Goal: Navigation & Orientation: Understand site structure

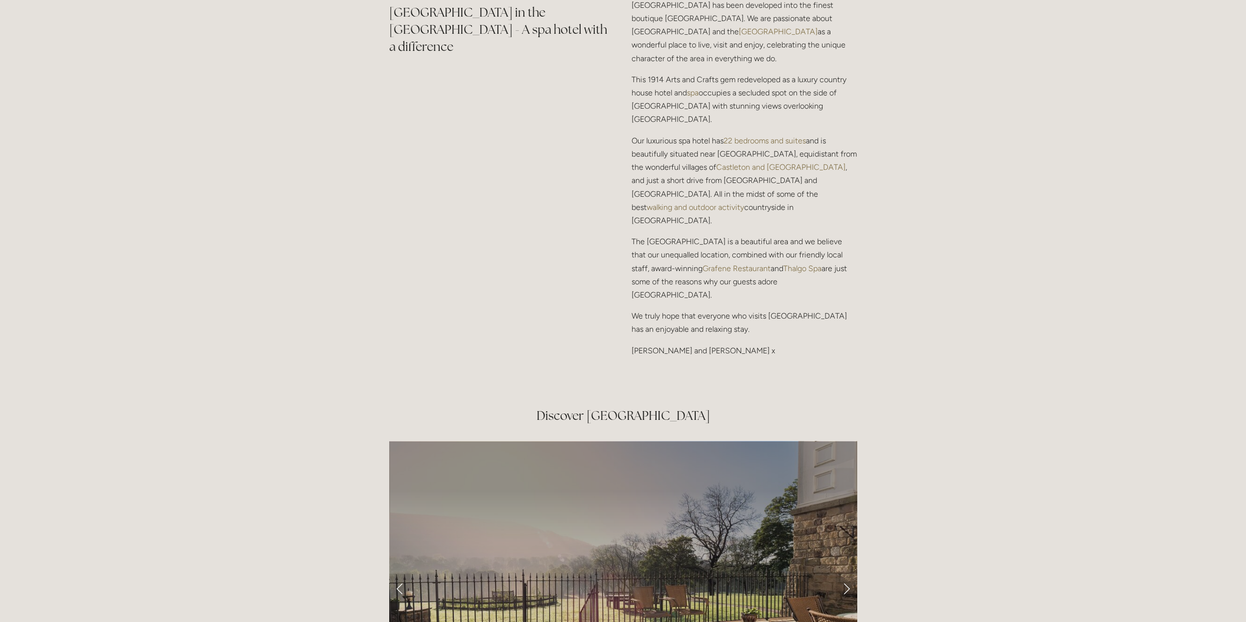
scroll to position [1566, 0]
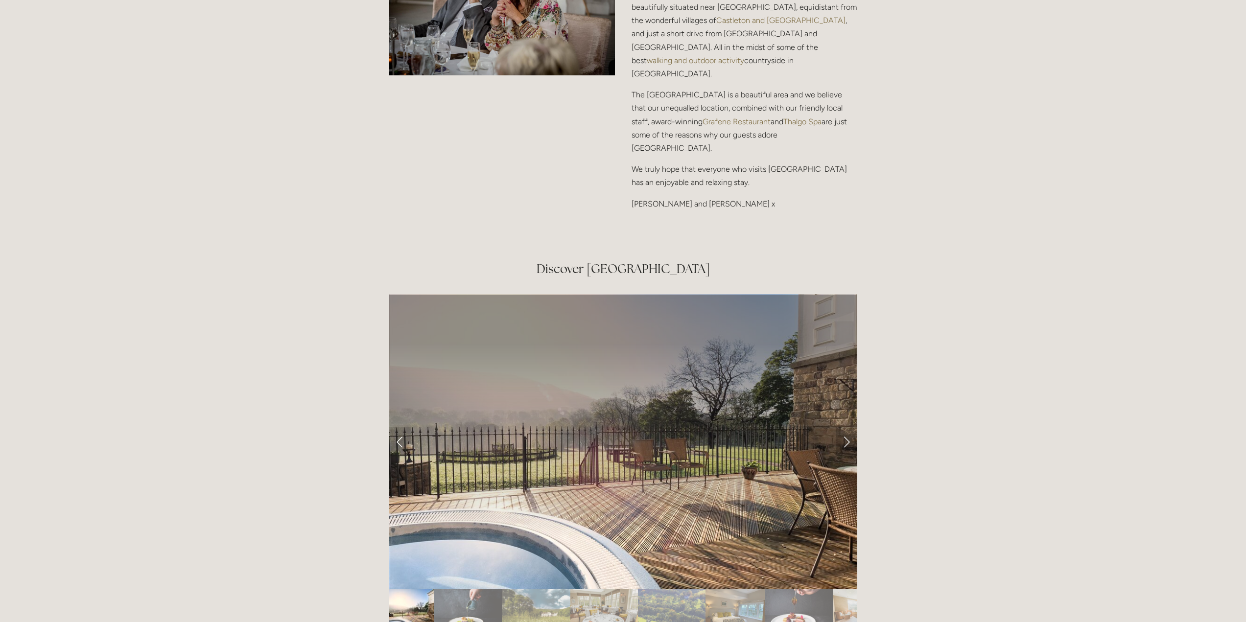
click at [849, 427] on link "Next Slide" at bounding box center [846, 441] width 22 height 29
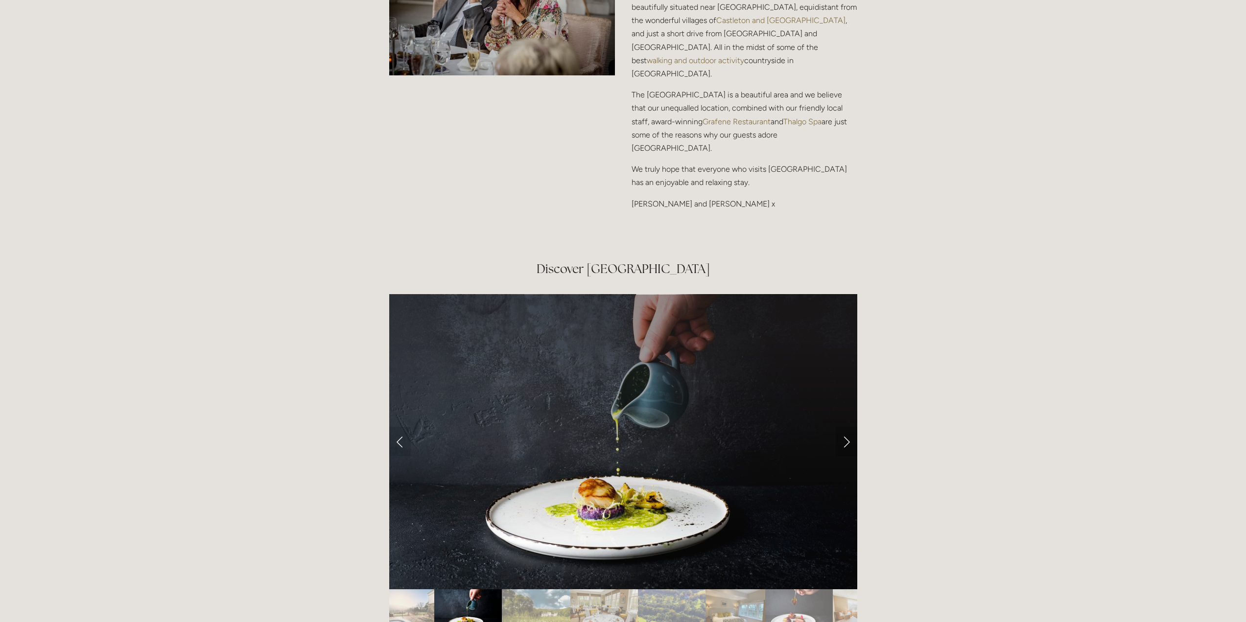
click at [847, 427] on link "Next Slide" at bounding box center [846, 441] width 22 height 29
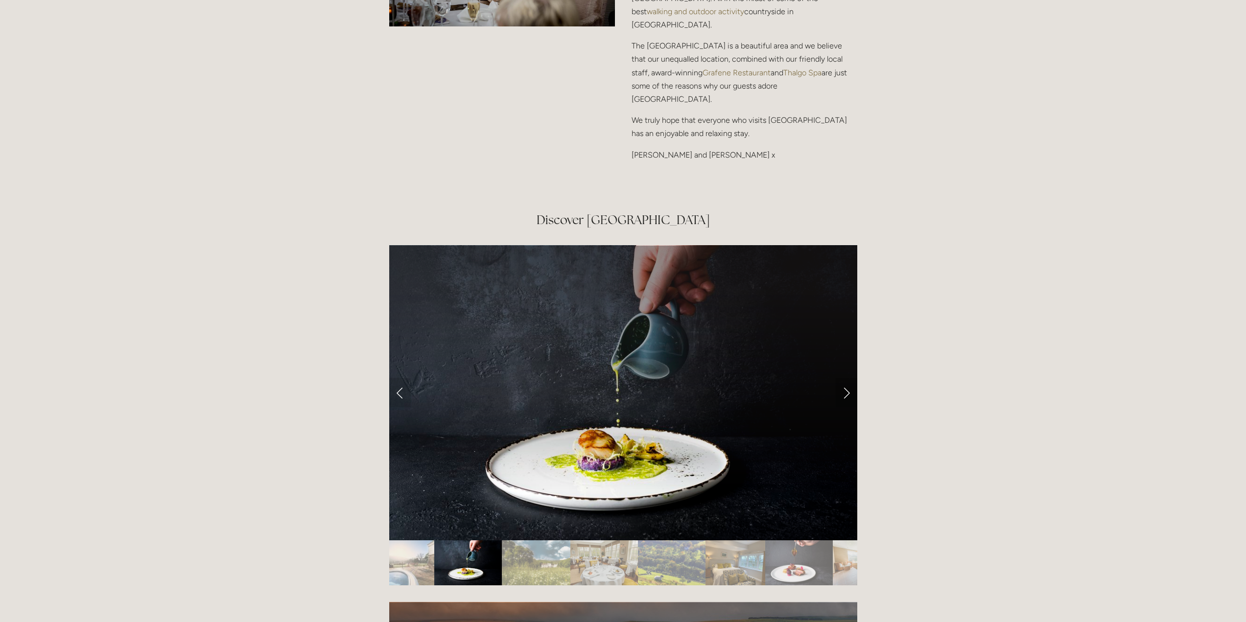
click at [848, 378] on link "Next Slide" at bounding box center [846, 392] width 22 height 29
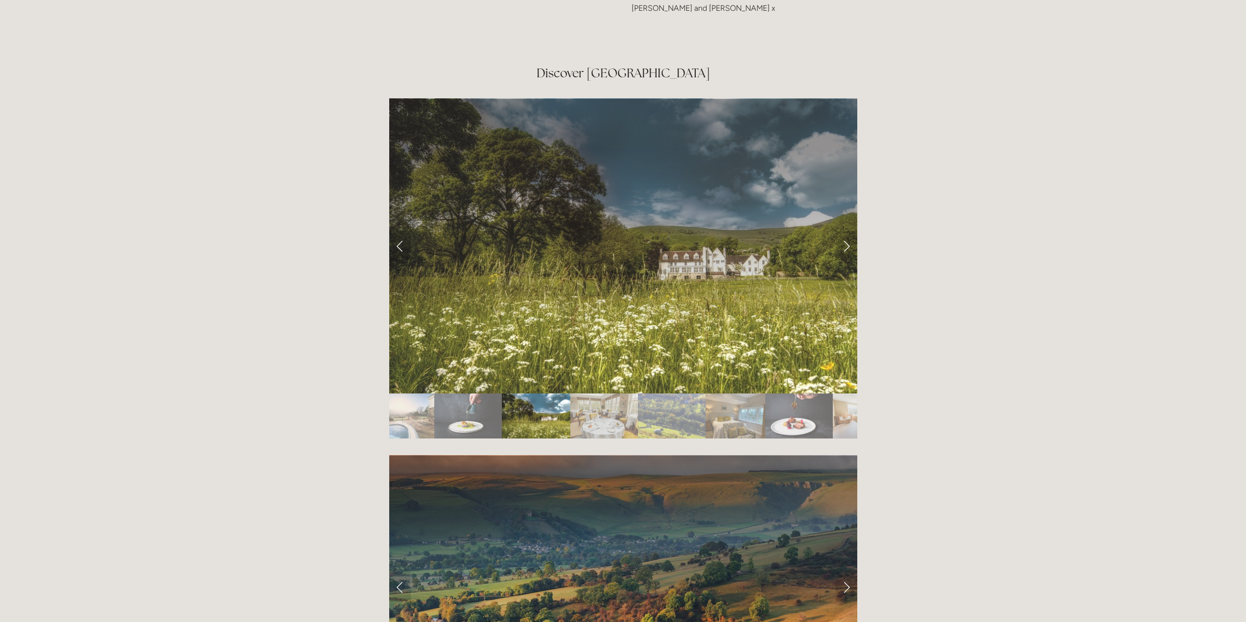
scroll to position [1713, 0]
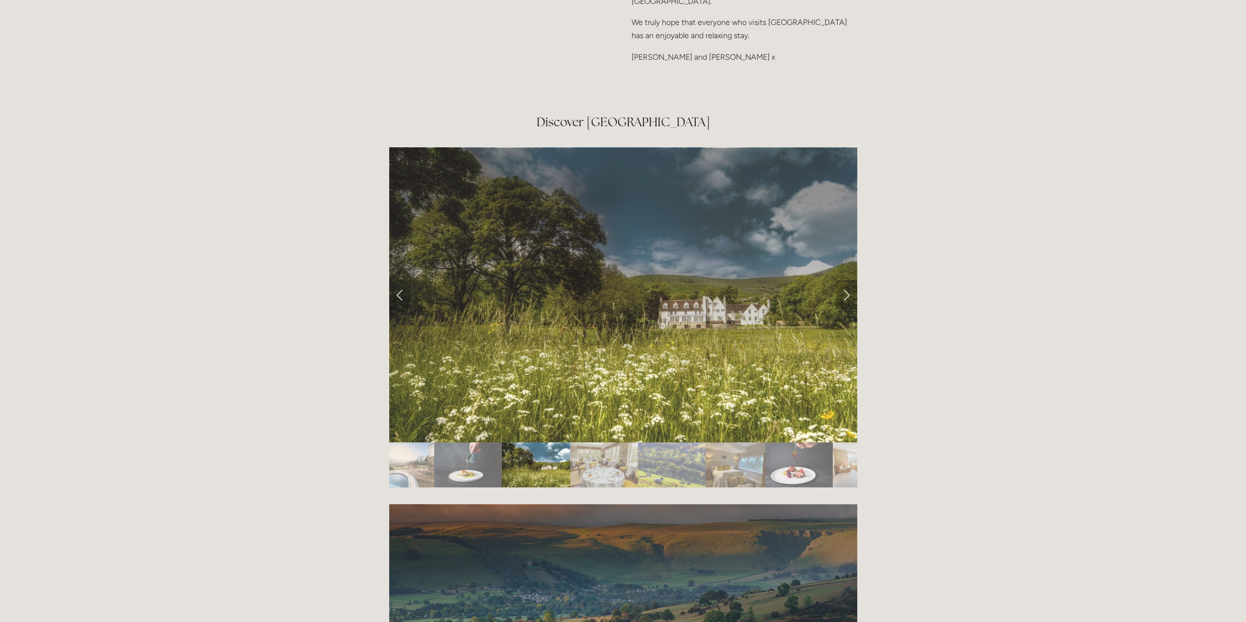
click at [844, 280] on link "Next Slide" at bounding box center [846, 294] width 22 height 29
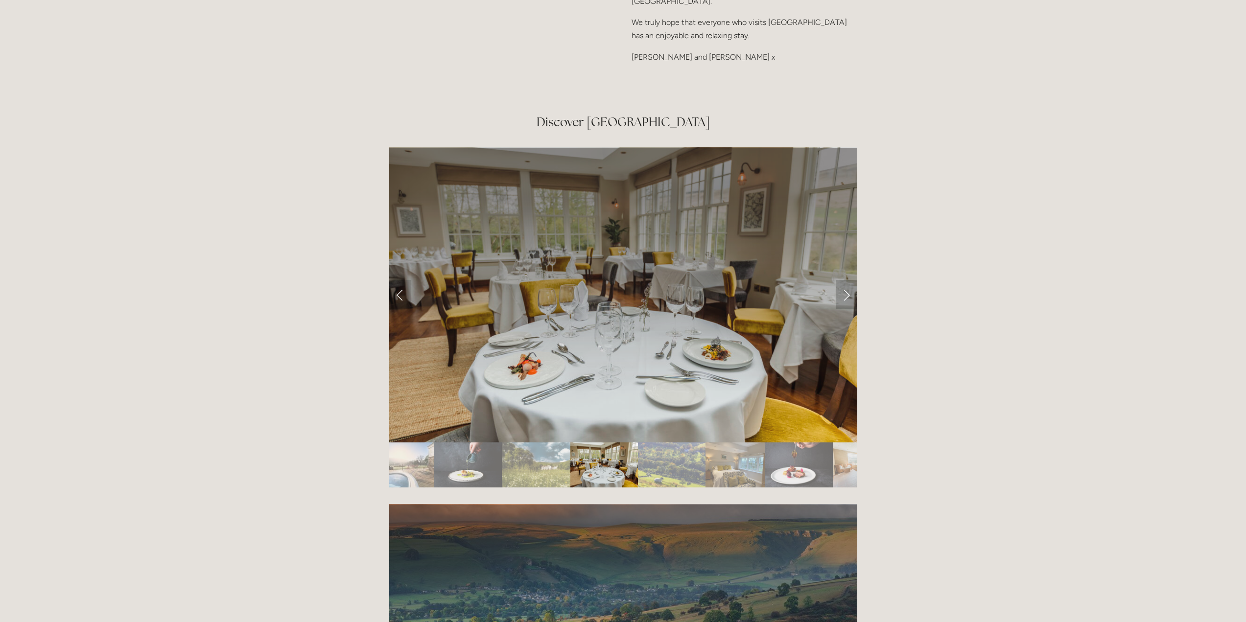
click at [847, 280] on link "Next Slide" at bounding box center [846, 294] width 22 height 29
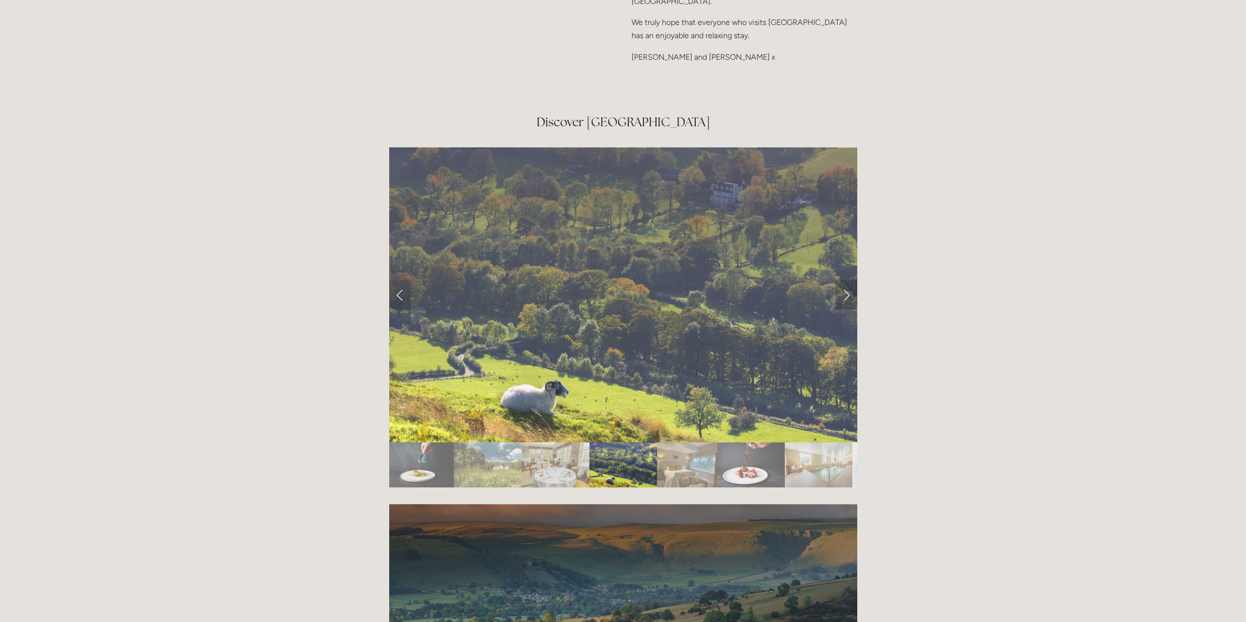
click at [845, 280] on link "Next Slide" at bounding box center [846, 294] width 22 height 29
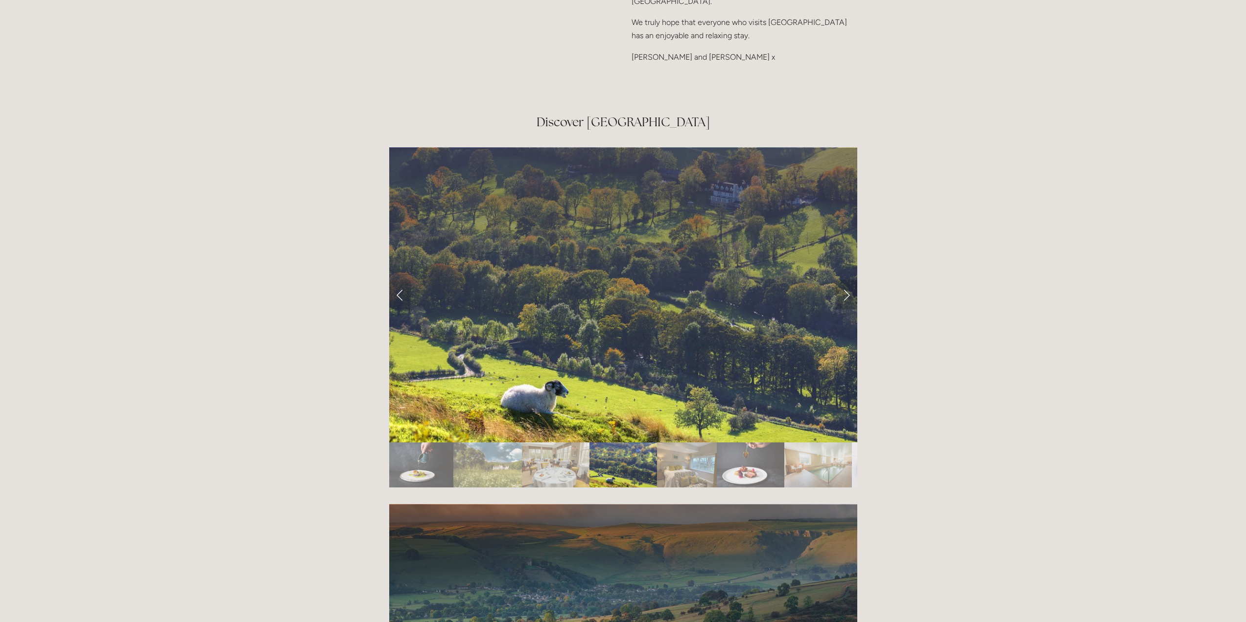
click at [845, 280] on link "Next Slide" at bounding box center [846, 294] width 22 height 29
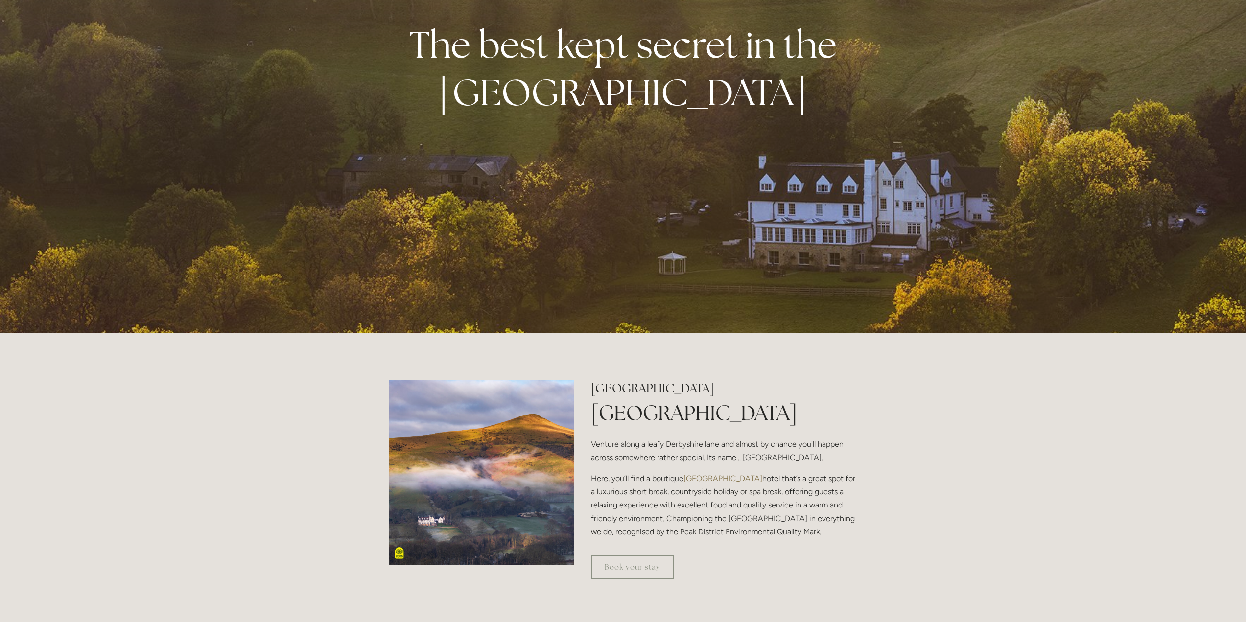
scroll to position [0, 0]
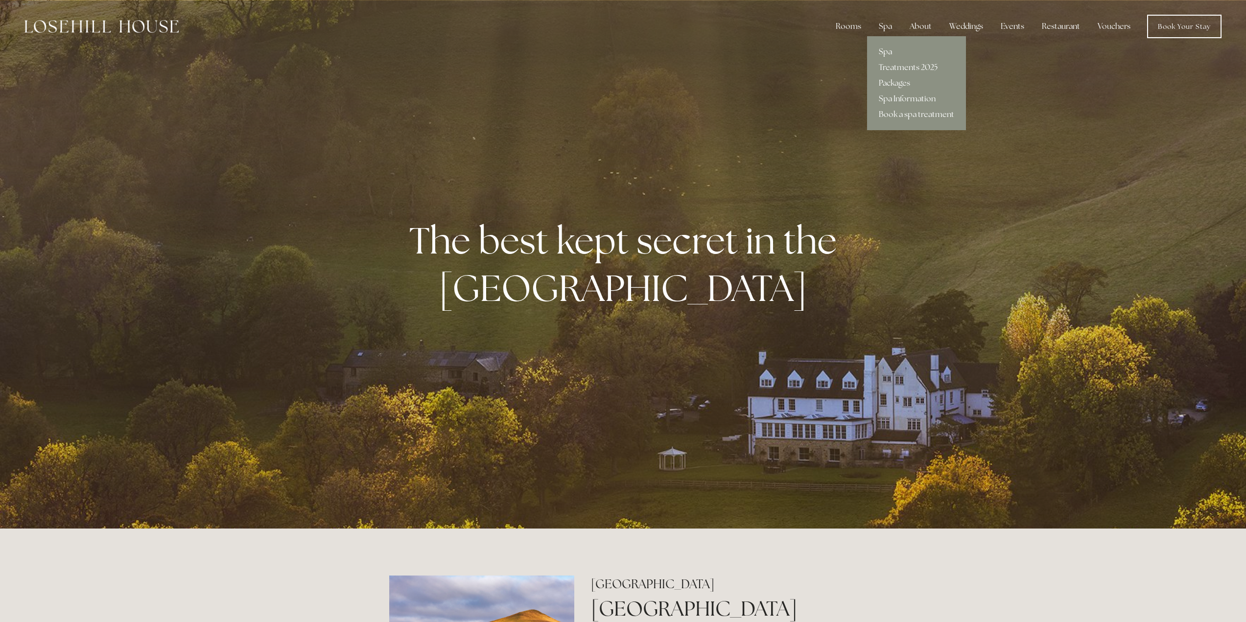
click at [890, 49] on link "Spa" at bounding box center [916, 52] width 99 height 16
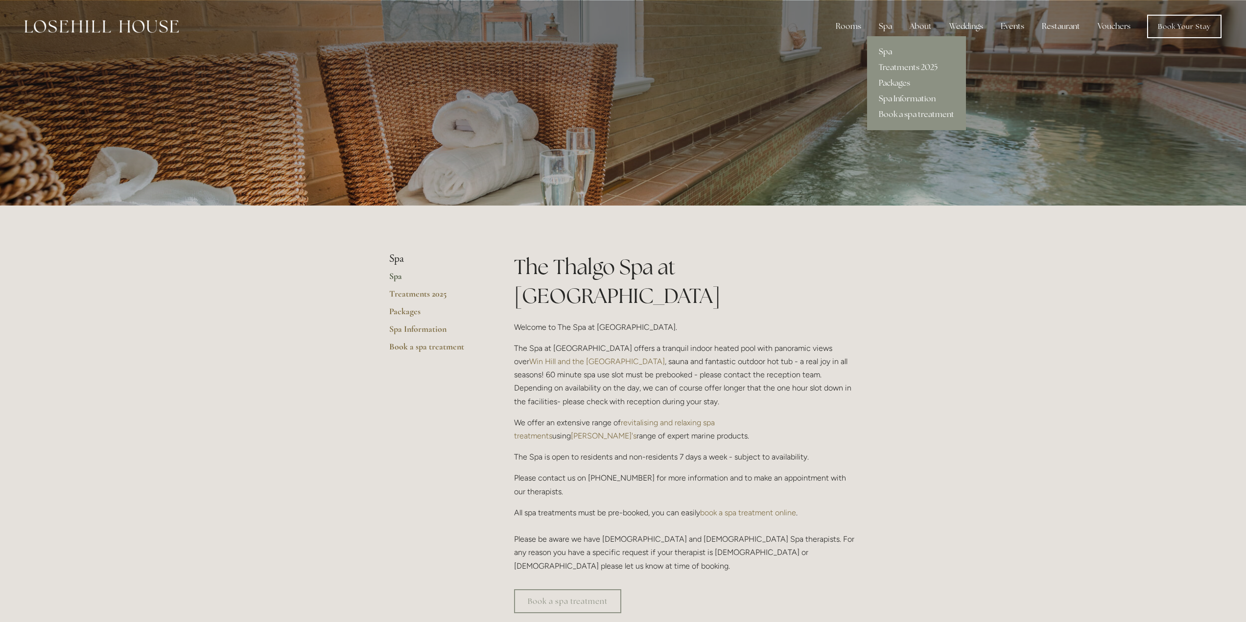
click at [902, 97] on link "Spa Information" at bounding box center [916, 99] width 99 height 16
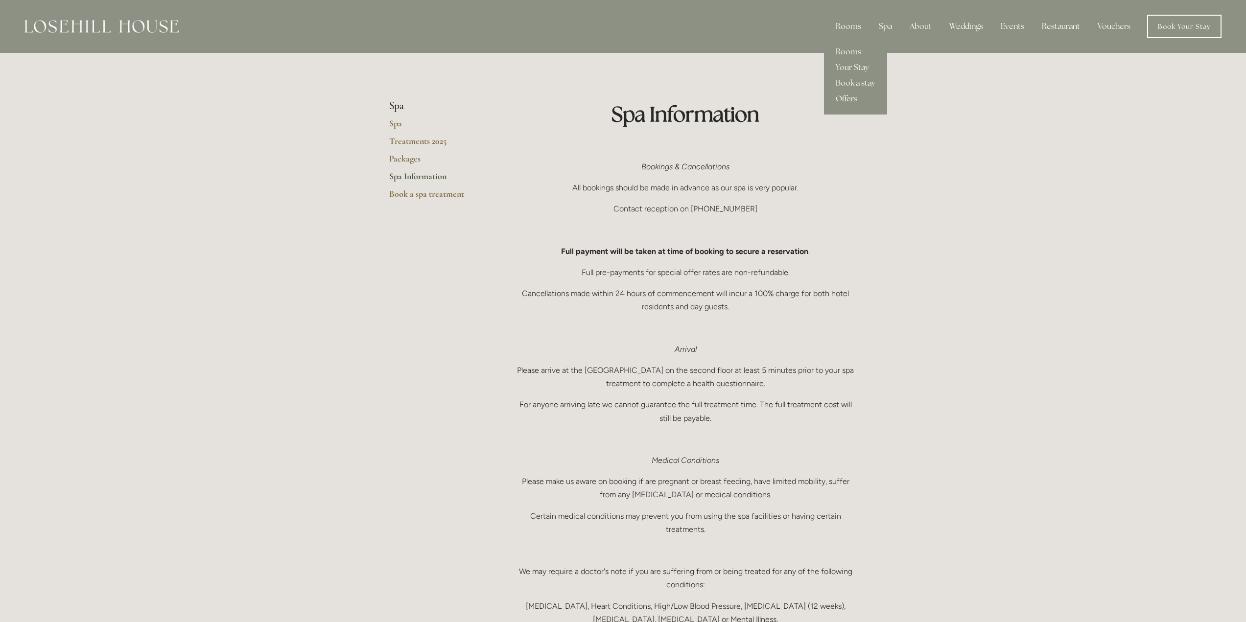
click at [856, 50] on link "Rooms" at bounding box center [855, 52] width 63 height 16
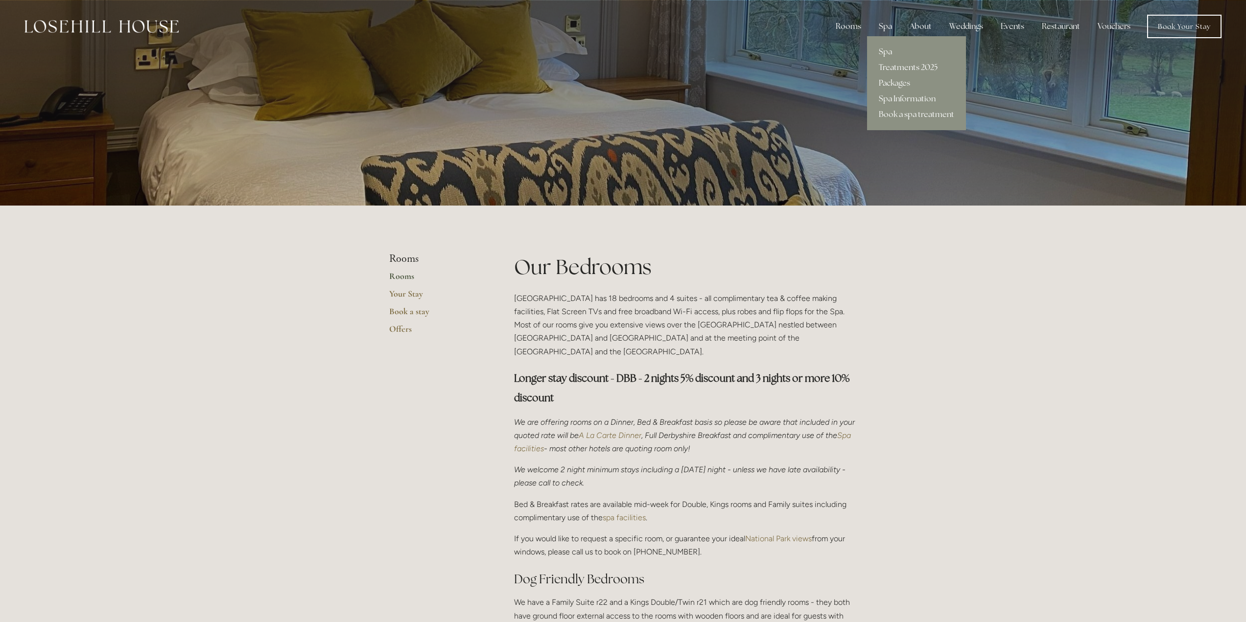
click at [905, 64] on link "Treatments 2025" at bounding box center [916, 68] width 99 height 16
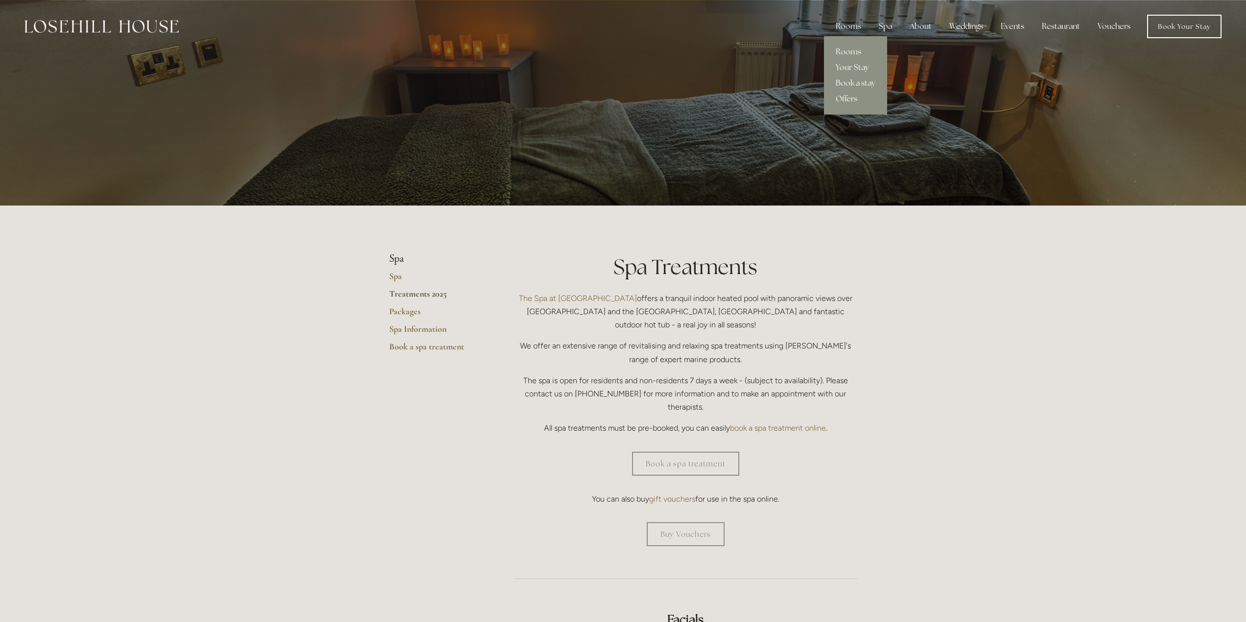
click at [854, 99] on link "Offers" at bounding box center [855, 99] width 63 height 16
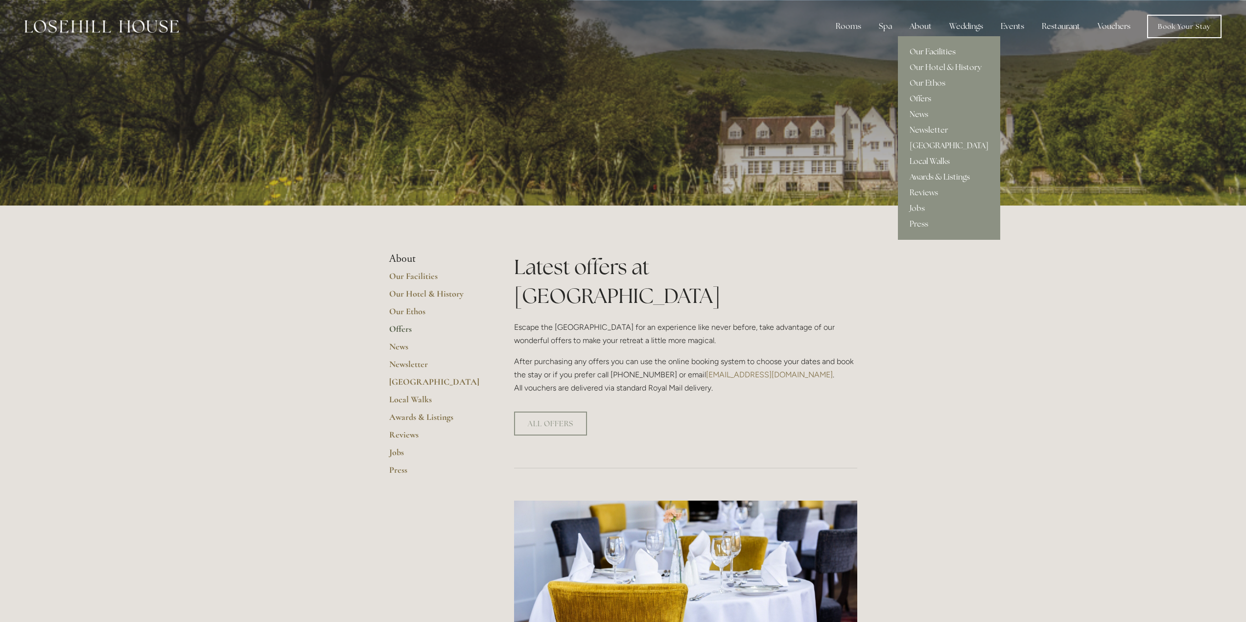
click at [932, 47] on link "Our Facilities" at bounding box center [949, 52] width 102 height 16
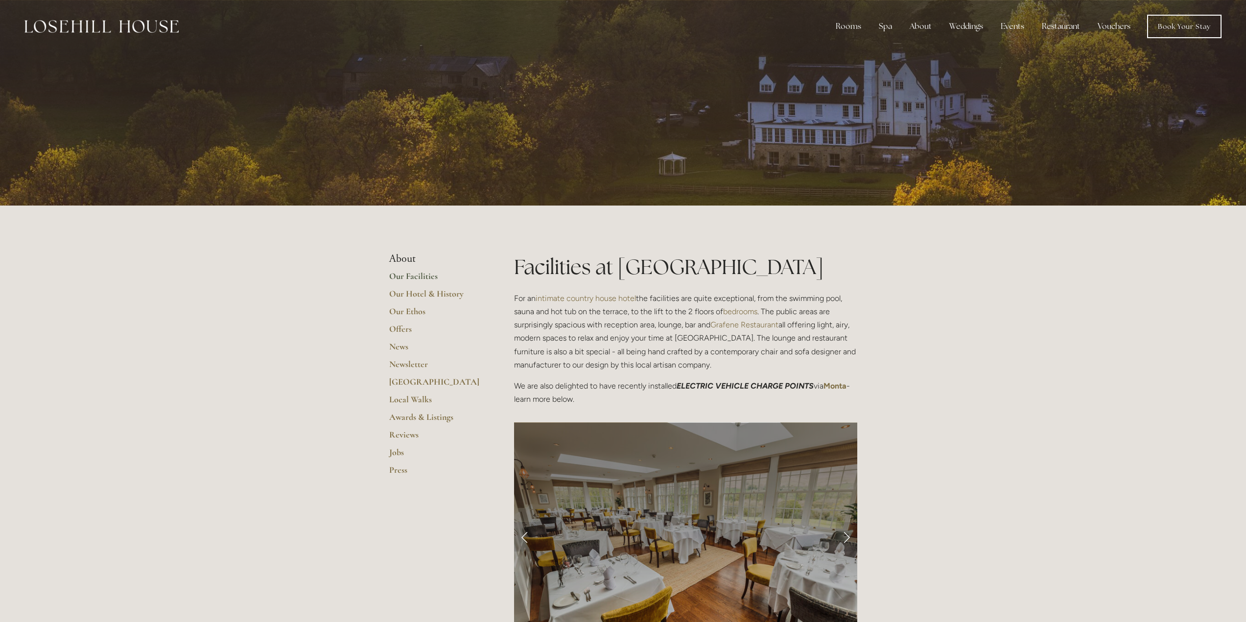
scroll to position [147, 0]
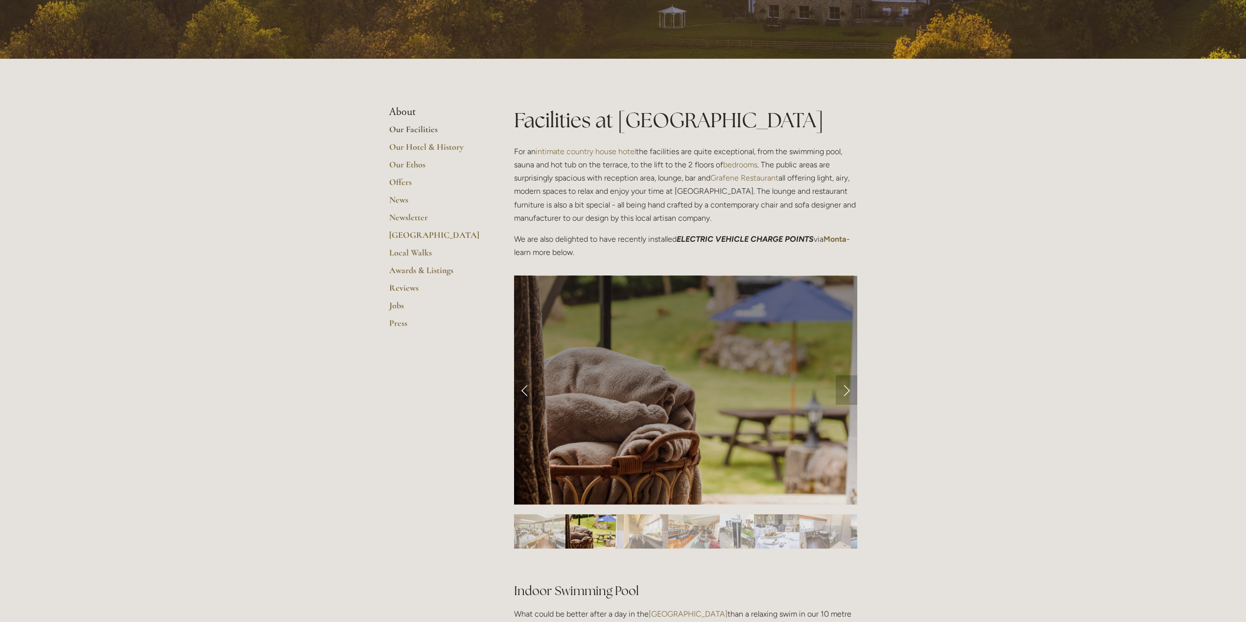
click at [842, 385] on link "Next Slide" at bounding box center [846, 389] width 22 height 29
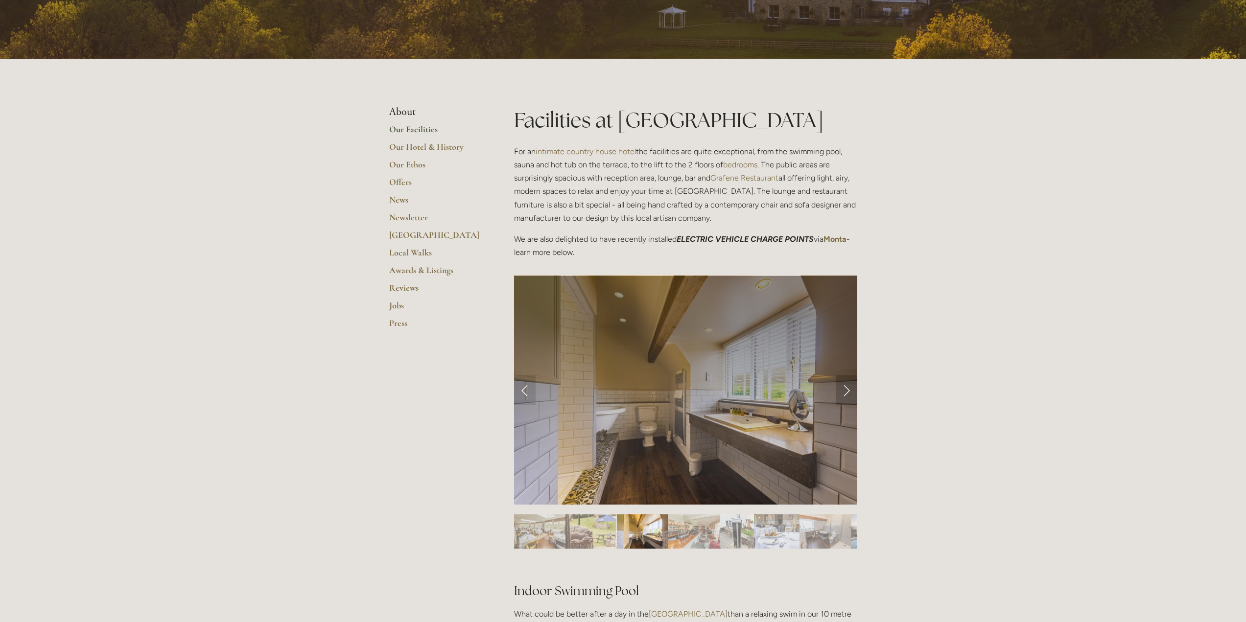
click at [840, 385] on link "Next Slide" at bounding box center [846, 389] width 22 height 29
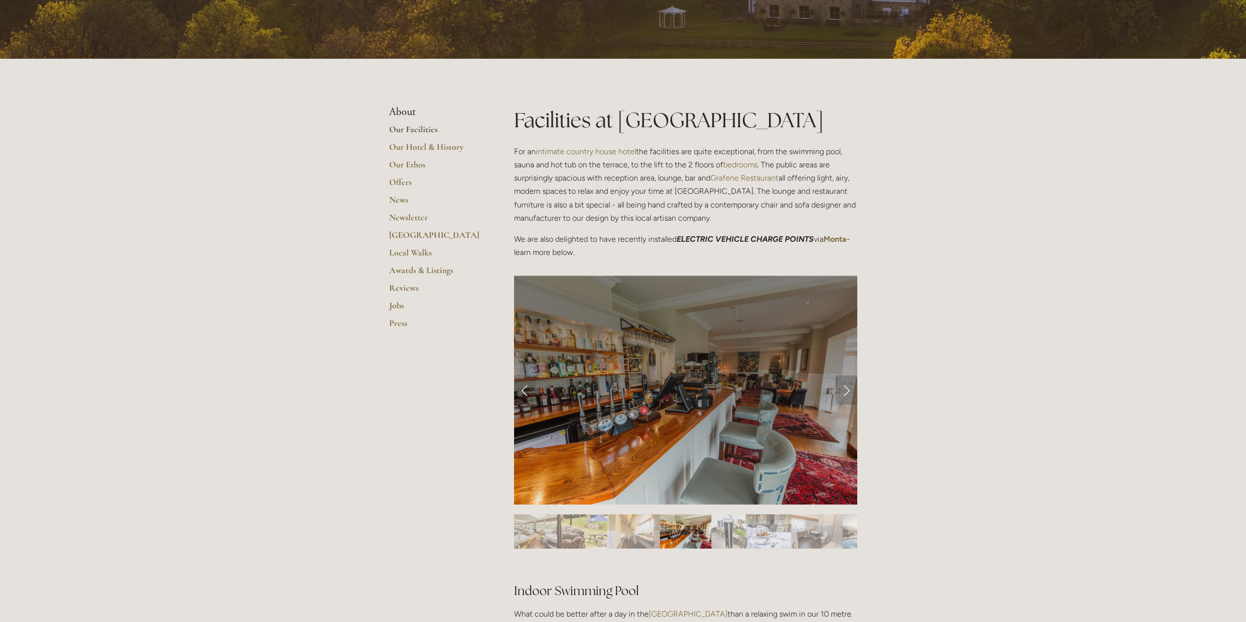
click at [843, 385] on link "Next Slide" at bounding box center [846, 389] width 22 height 29
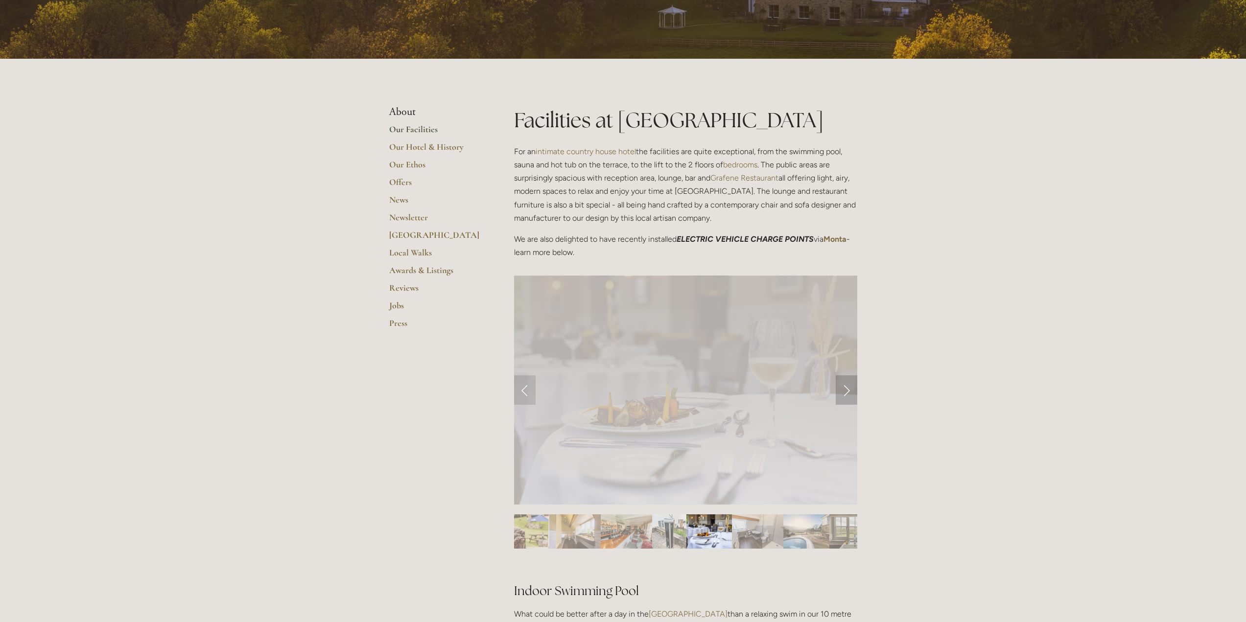
click at [843, 385] on link "Next Slide" at bounding box center [846, 389] width 22 height 29
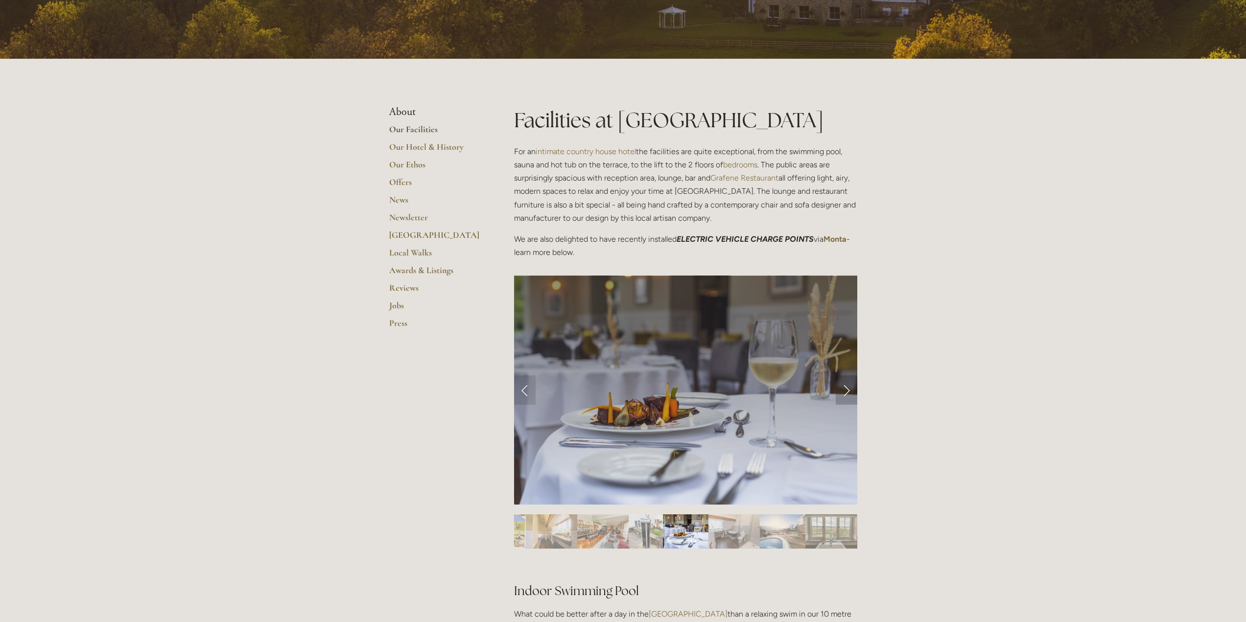
click at [844, 385] on link "Next Slide" at bounding box center [846, 389] width 22 height 29
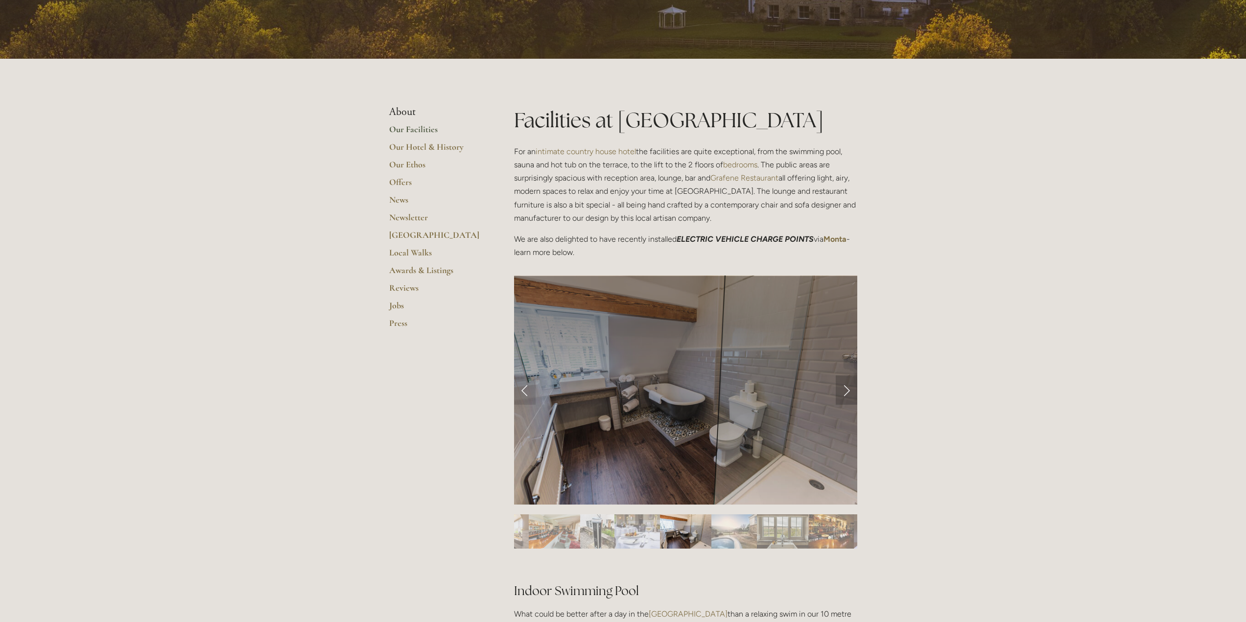
click at [843, 390] on link "Next Slide" at bounding box center [846, 389] width 22 height 29
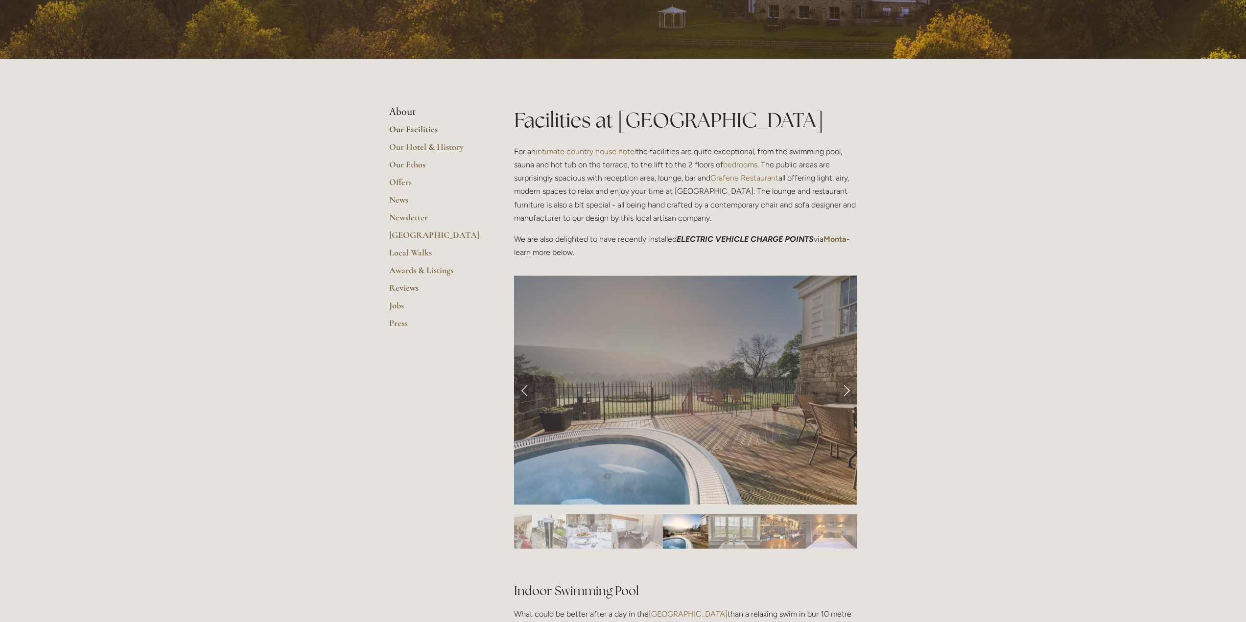
click at [843, 390] on link "Next Slide" at bounding box center [846, 389] width 22 height 29
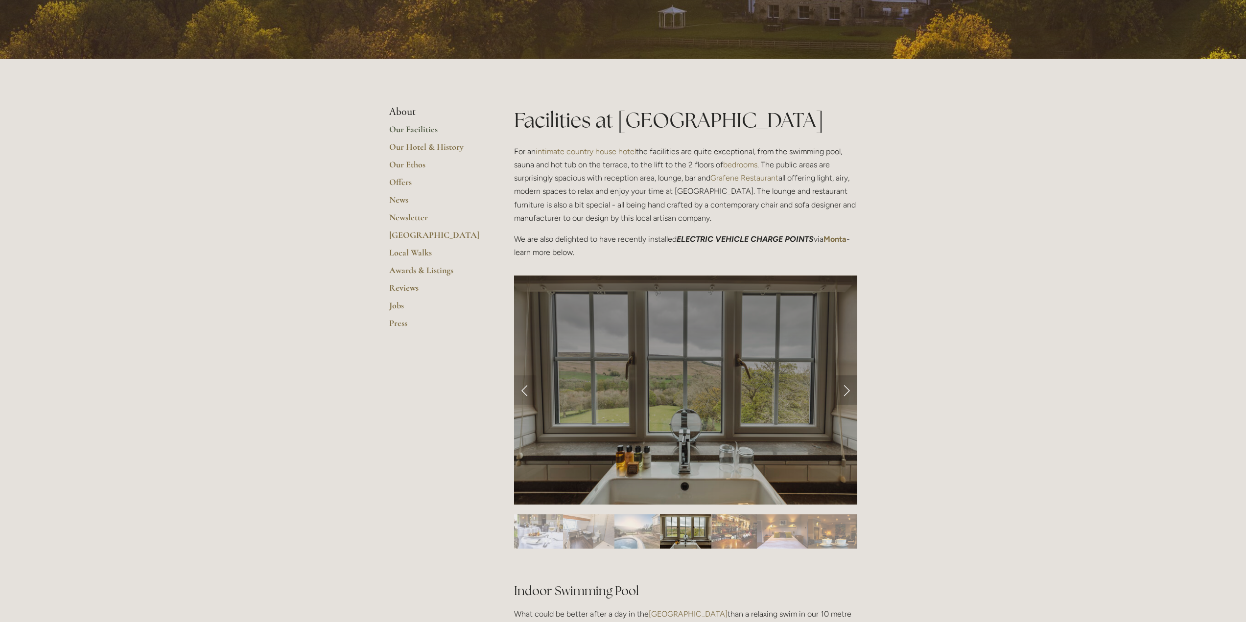
click at [843, 390] on link "Next Slide" at bounding box center [846, 389] width 22 height 29
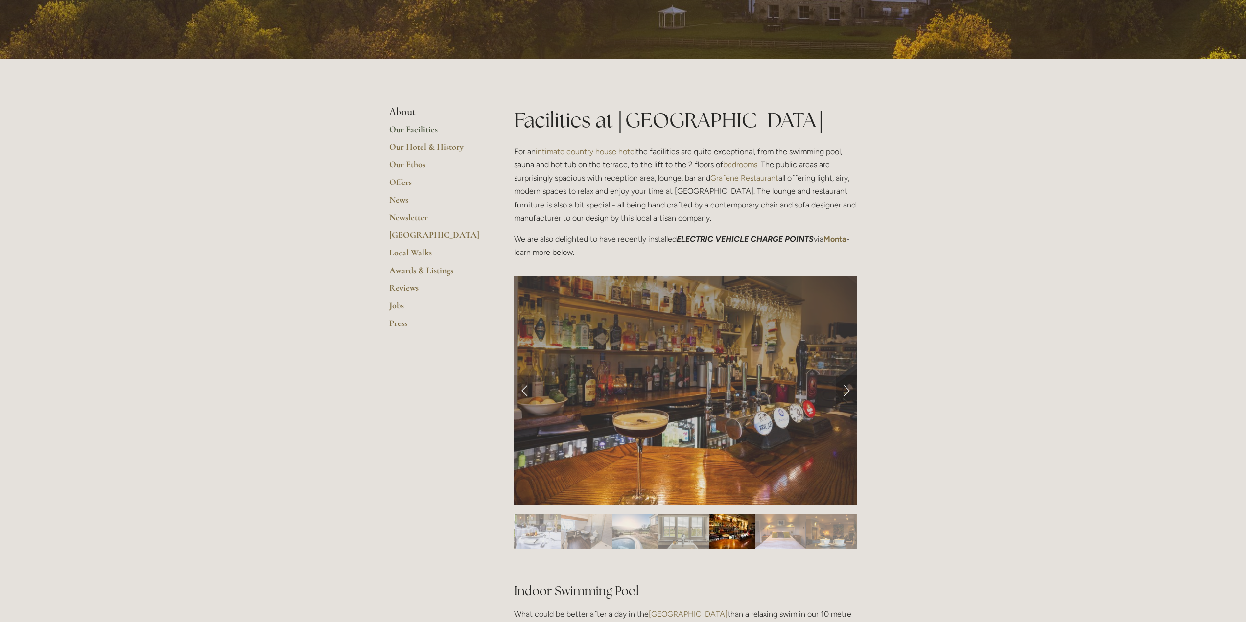
click at [843, 390] on link "Next Slide" at bounding box center [846, 389] width 22 height 29
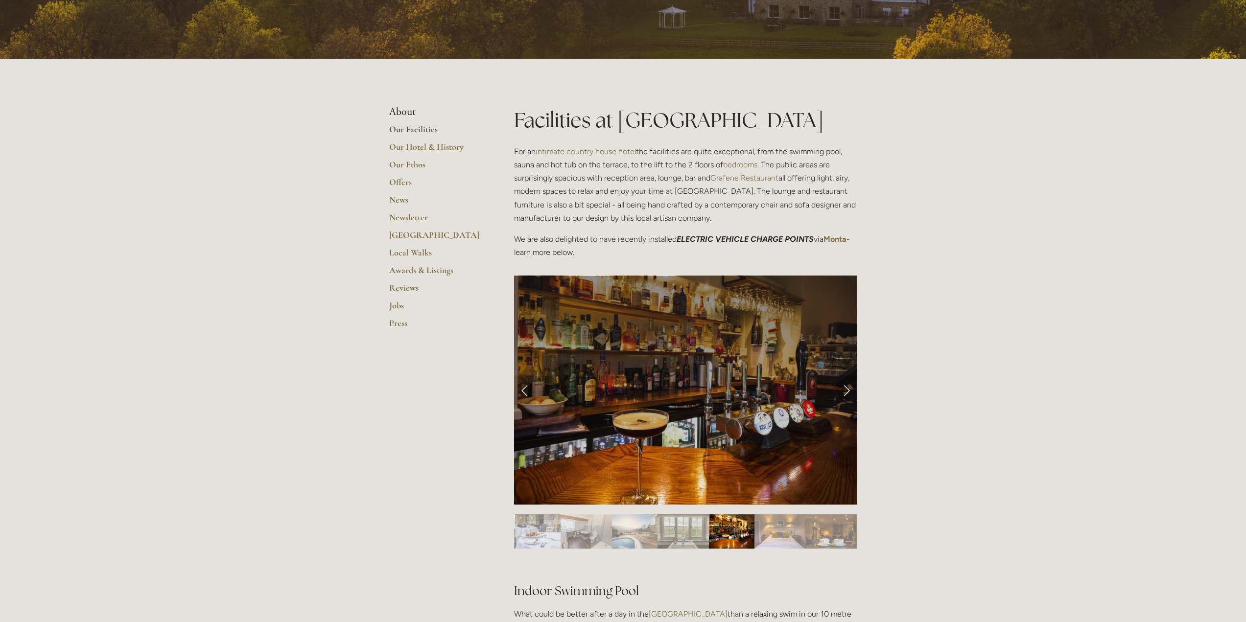
click at [843, 390] on link "Next Slide" at bounding box center [846, 389] width 22 height 29
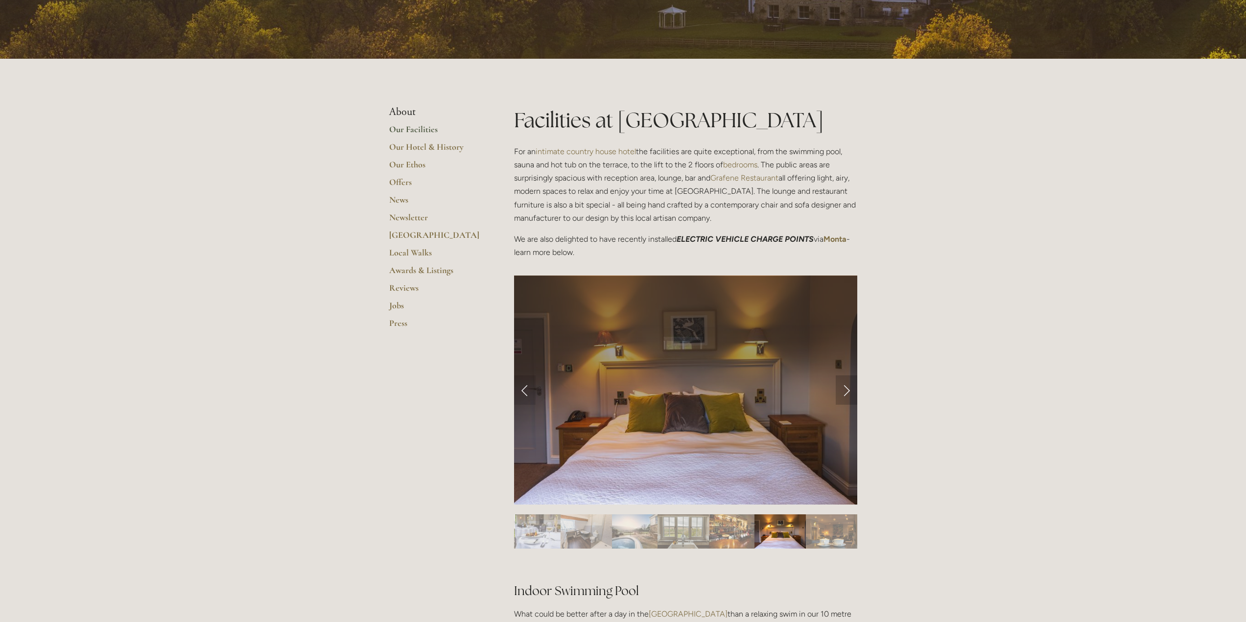
click at [852, 388] on link "Next Slide" at bounding box center [846, 389] width 22 height 29
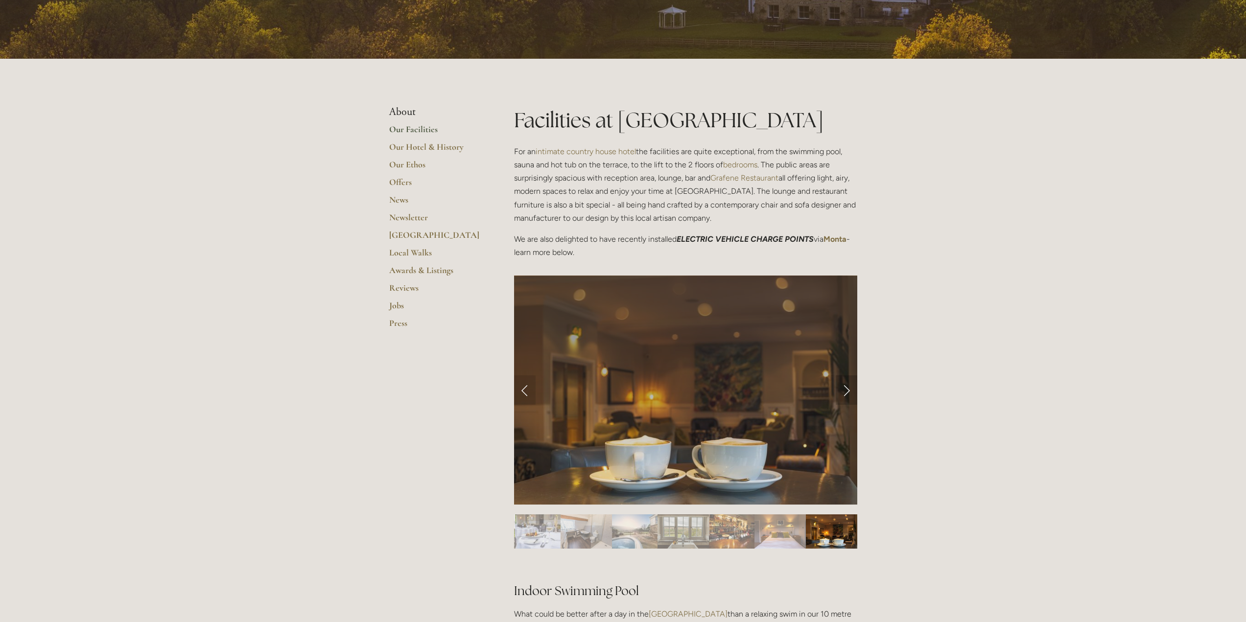
click at [850, 389] on link "Next Slide" at bounding box center [846, 389] width 22 height 29
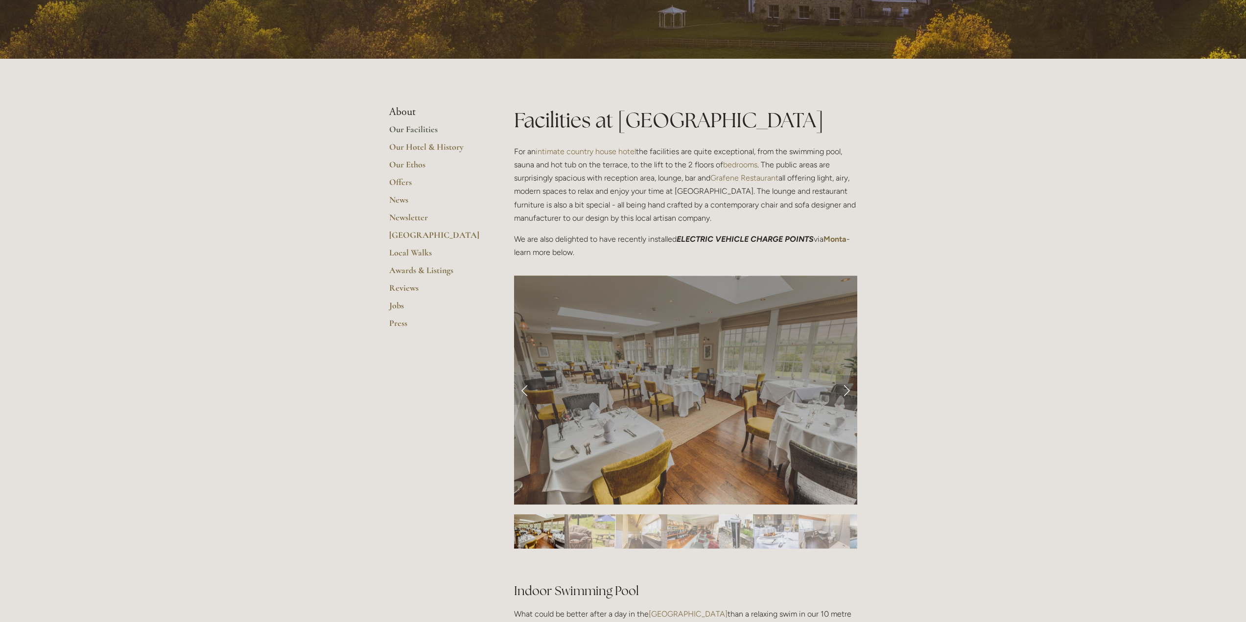
click at [850, 389] on link "Next Slide" at bounding box center [846, 389] width 22 height 29
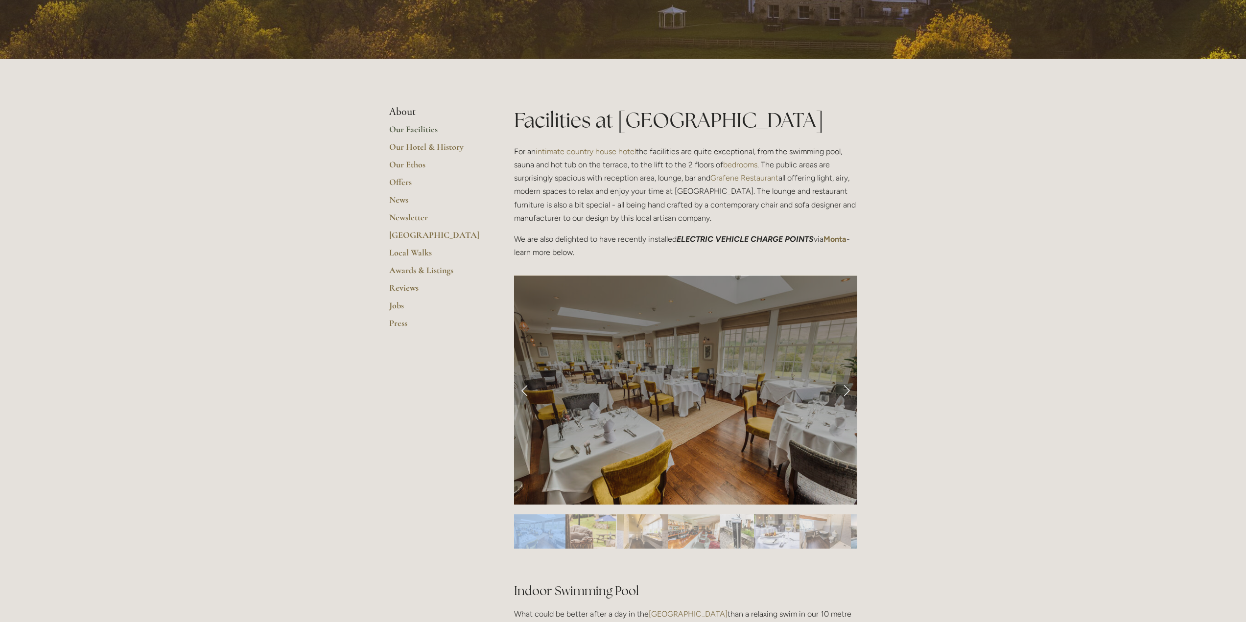
click at [850, 389] on link "Next Slide" at bounding box center [846, 389] width 22 height 29
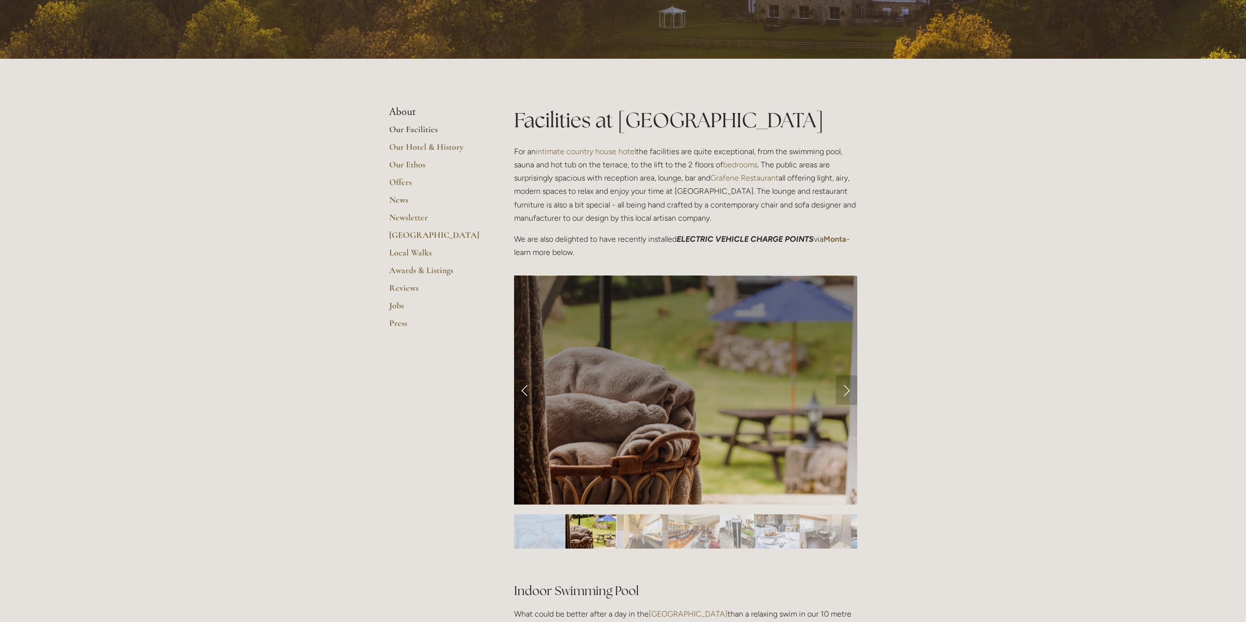
click at [850, 389] on link "Next Slide" at bounding box center [846, 389] width 22 height 29
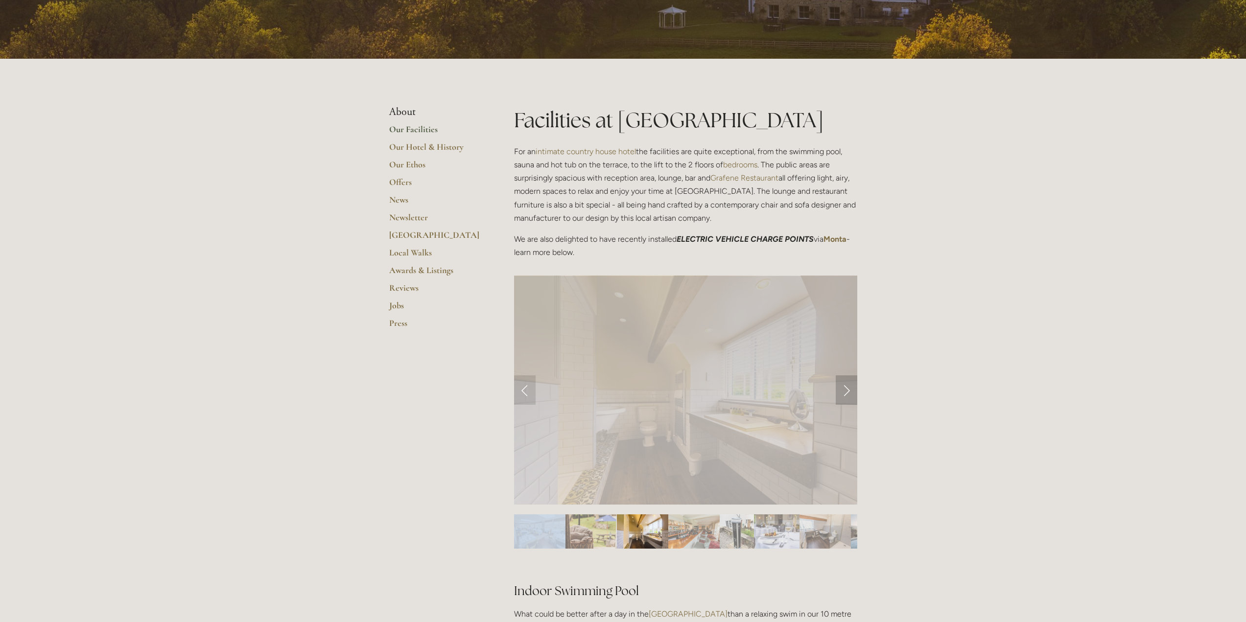
click at [850, 389] on link "Next Slide" at bounding box center [846, 389] width 22 height 29
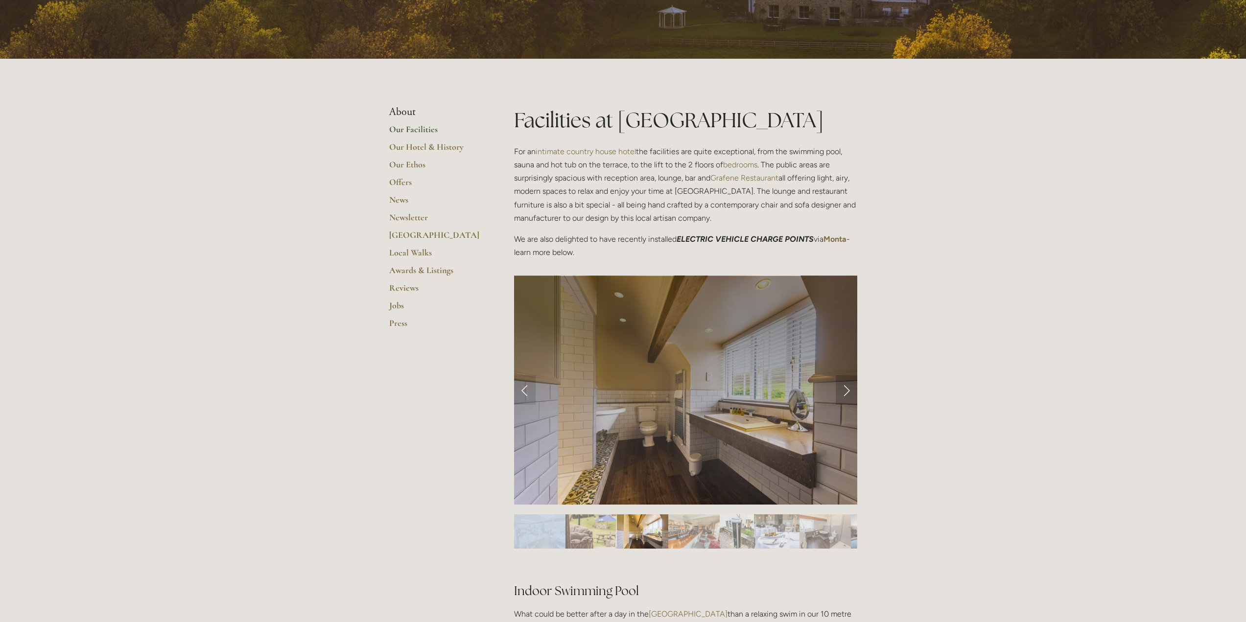
click at [850, 389] on link "Next Slide" at bounding box center [846, 389] width 22 height 29
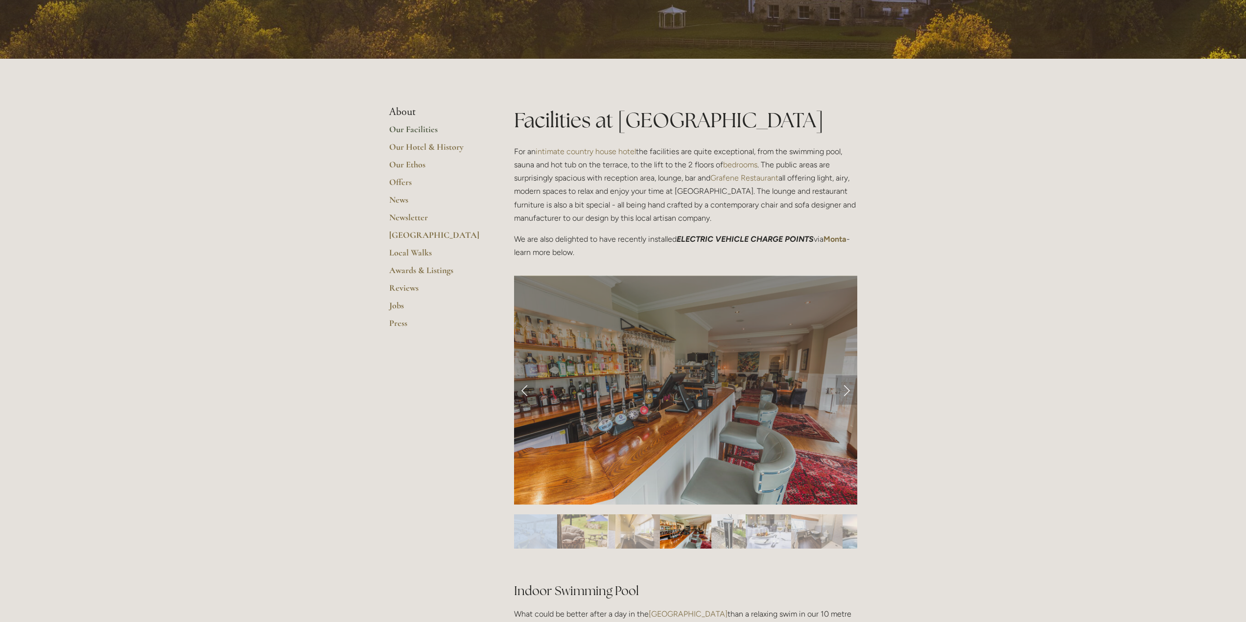
click at [850, 389] on link "Next Slide" at bounding box center [846, 389] width 22 height 29
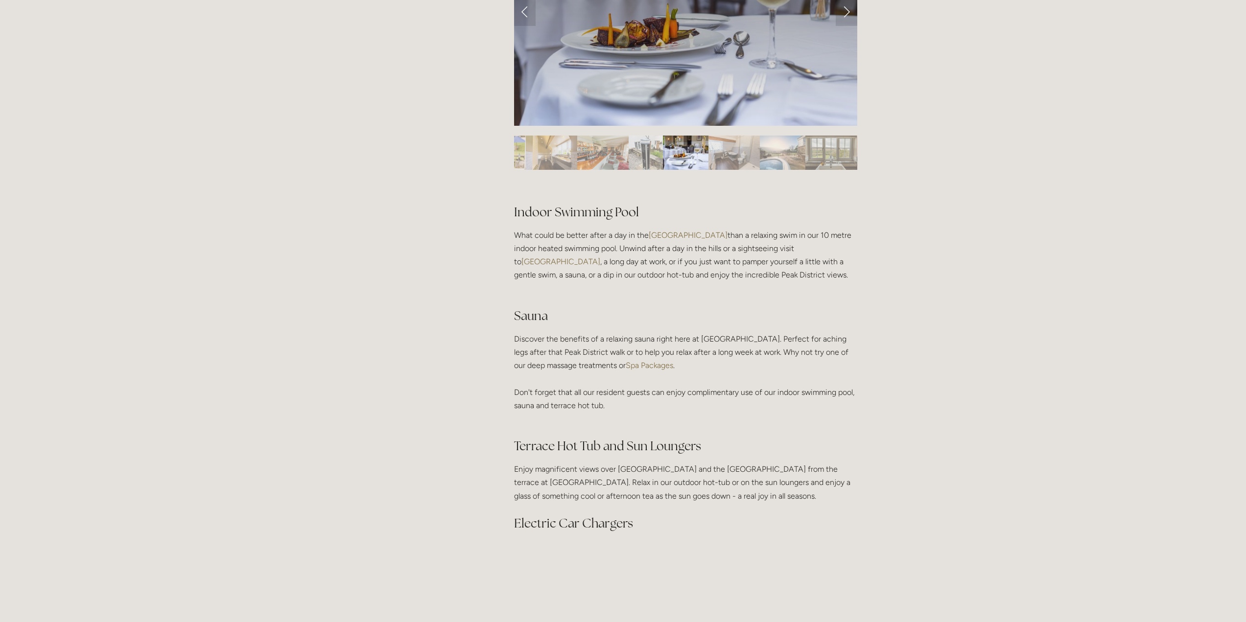
scroll to position [0, 0]
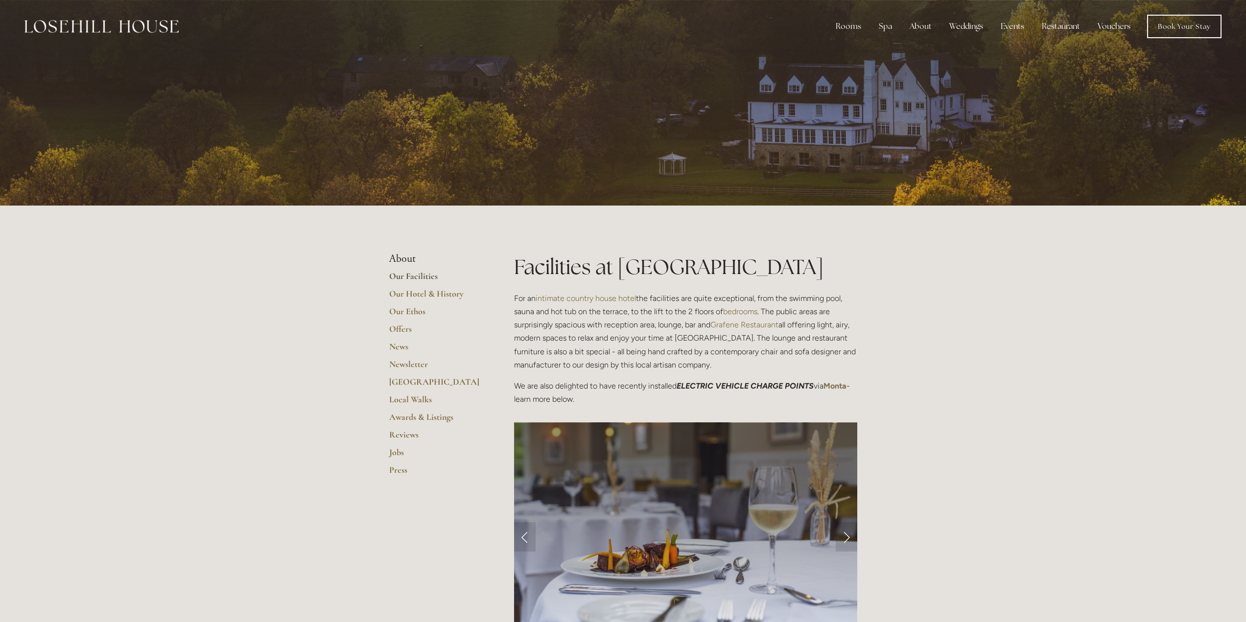
drag, startPoint x: 951, startPoint y: 397, endPoint x: 920, endPoint y: 232, distance: 168.8
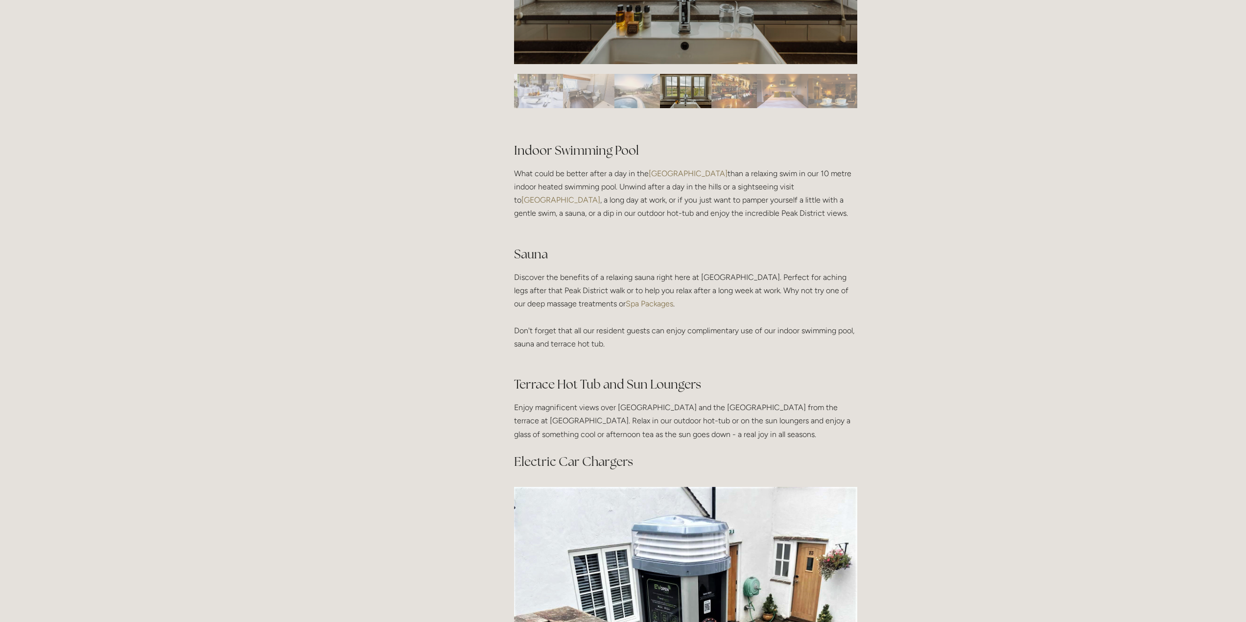
scroll to position [343, 0]
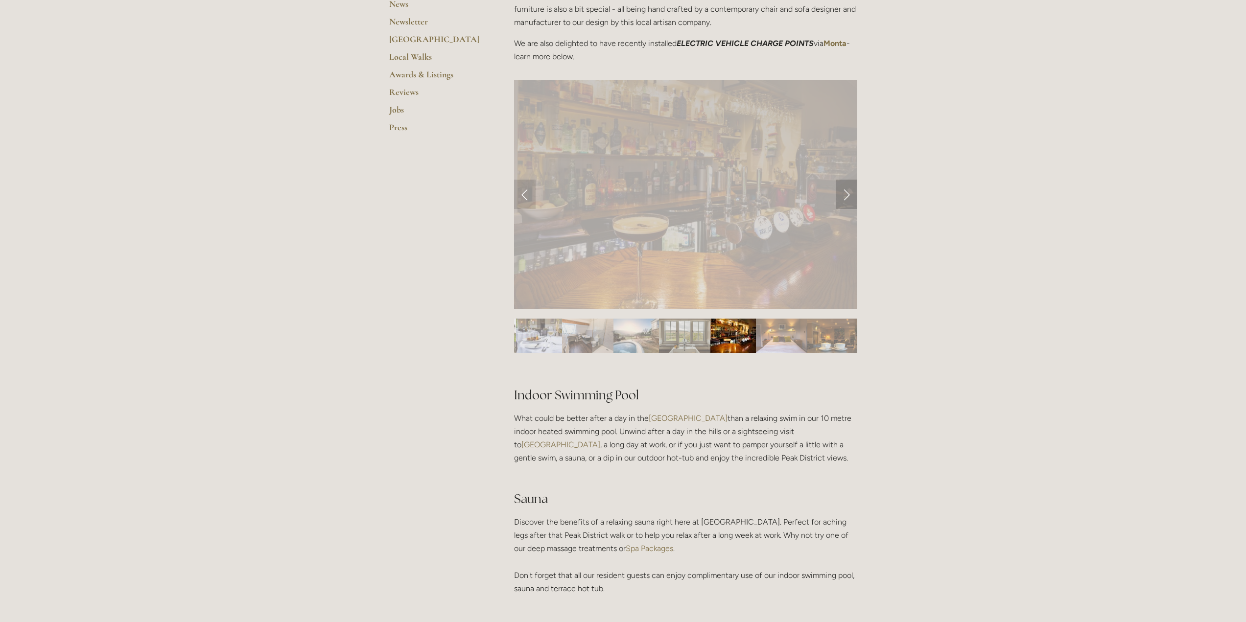
click at [851, 195] on link "Next Slide" at bounding box center [846, 194] width 22 height 29
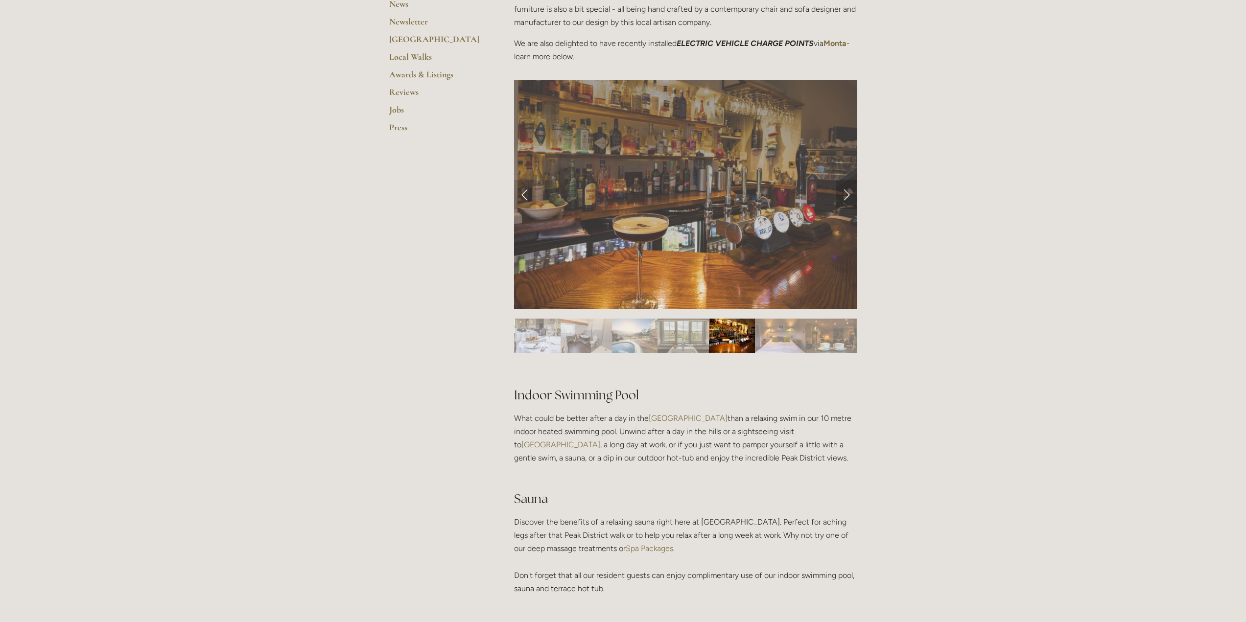
click at [851, 195] on link "Next Slide" at bounding box center [846, 194] width 22 height 29
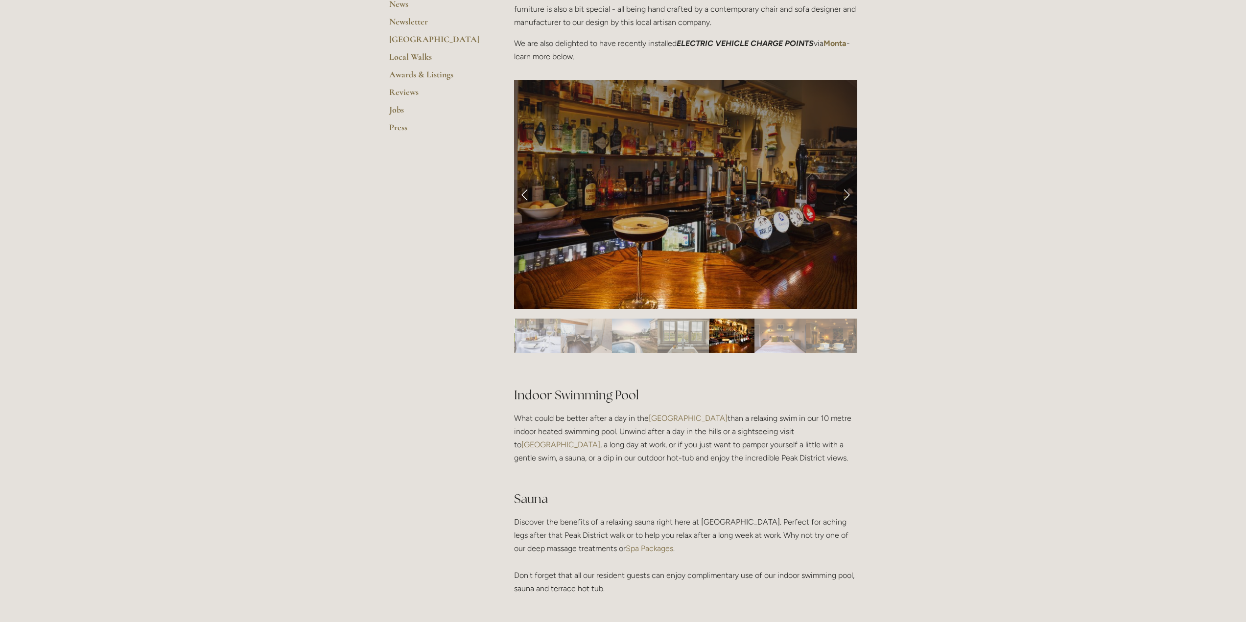
click at [847, 196] on link "Next Slide" at bounding box center [846, 194] width 22 height 29
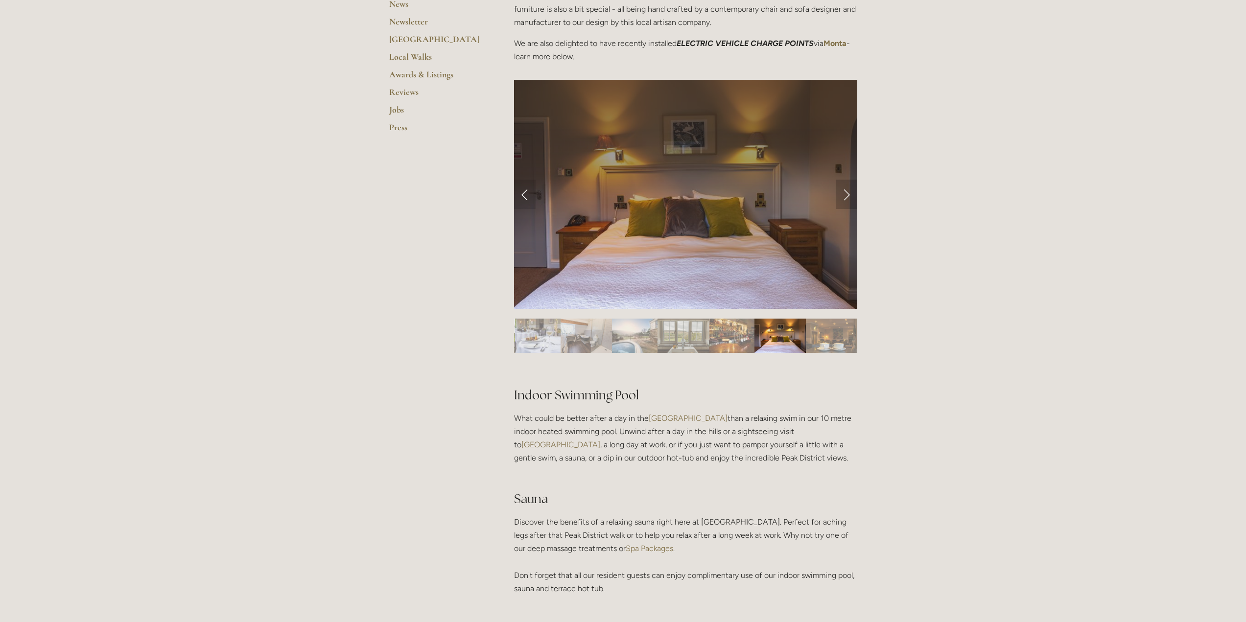
click at [844, 195] on link "Next Slide" at bounding box center [846, 194] width 22 height 29
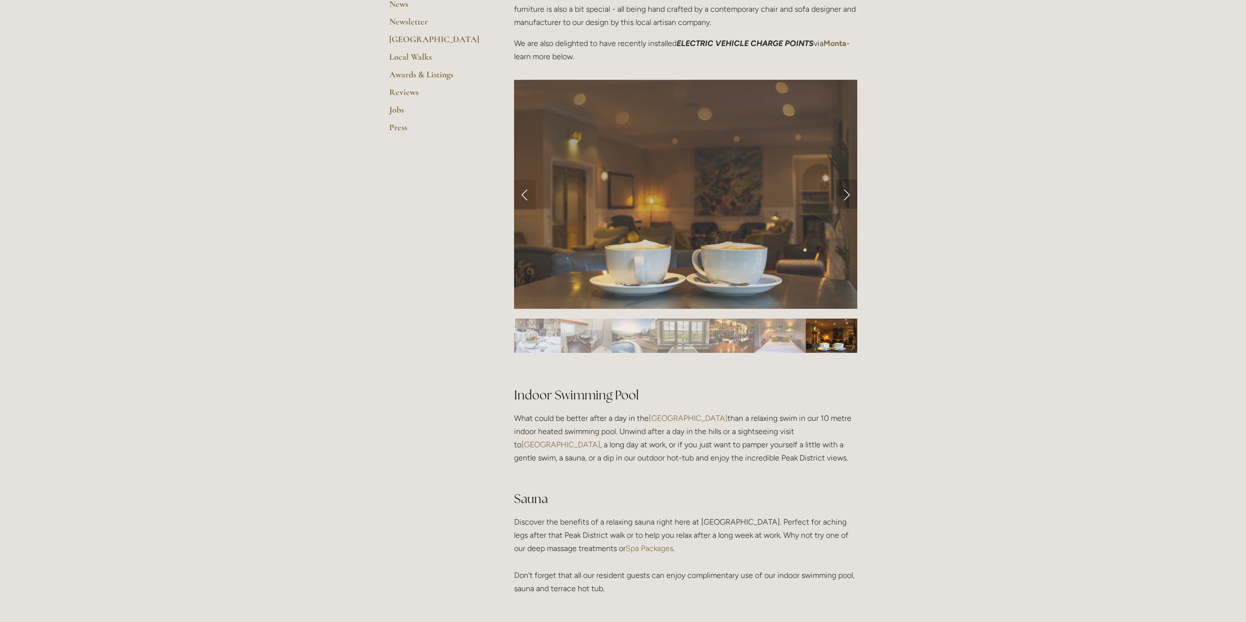
click at [844, 195] on link "Next Slide" at bounding box center [846, 194] width 22 height 29
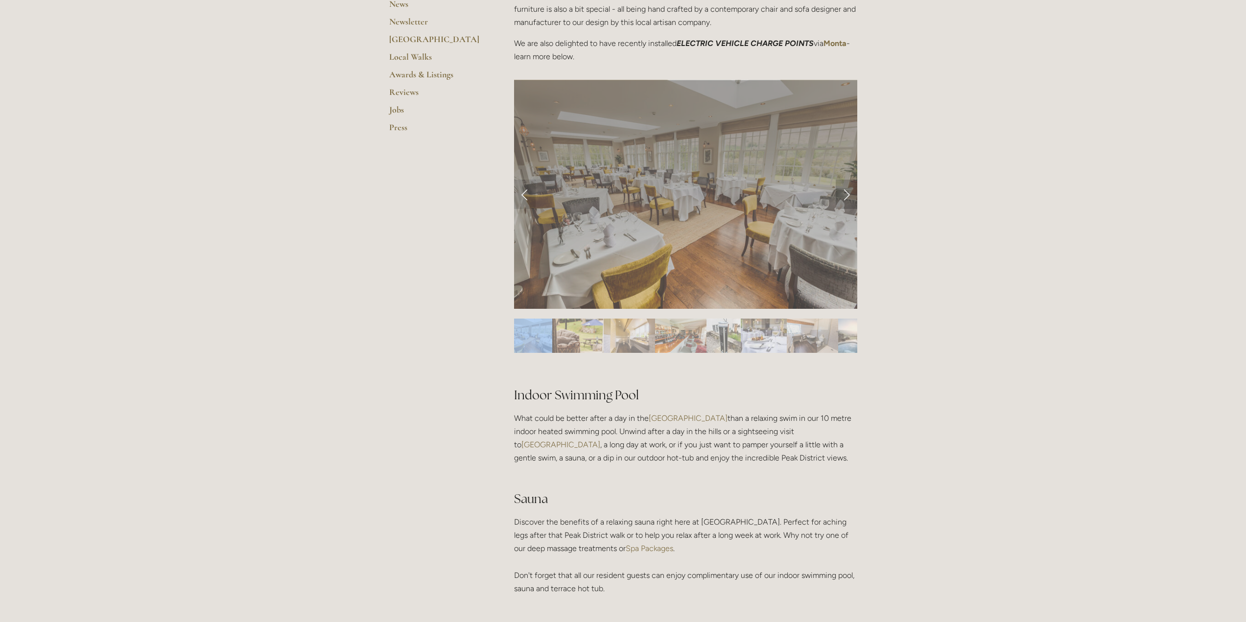
click at [844, 195] on link "Next Slide" at bounding box center [846, 194] width 22 height 29
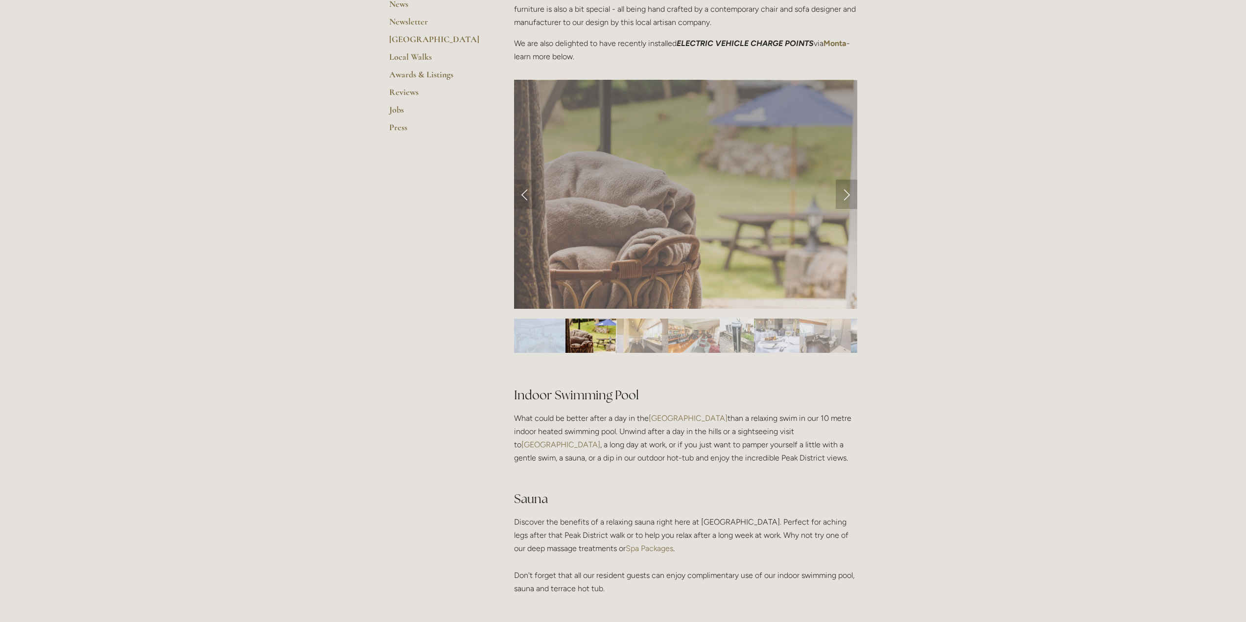
click at [844, 195] on link "Next Slide" at bounding box center [846, 194] width 22 height 29
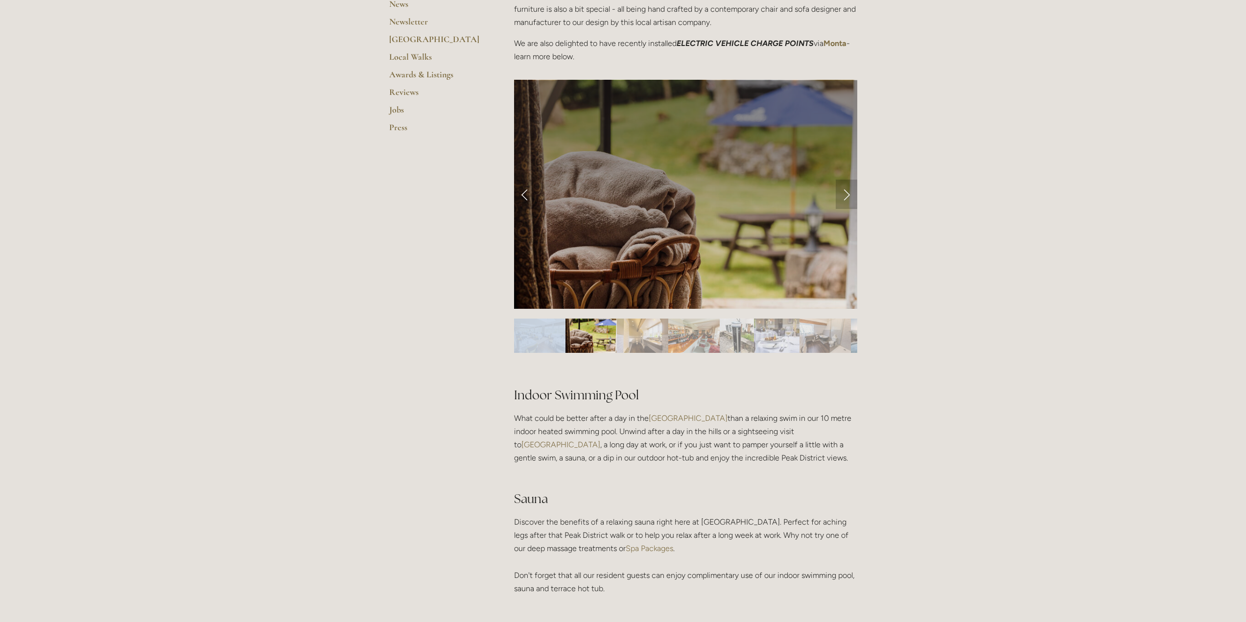
click at [844, 195] on link "Next Slide" at bounding box center [846, 194] width 22 height 29
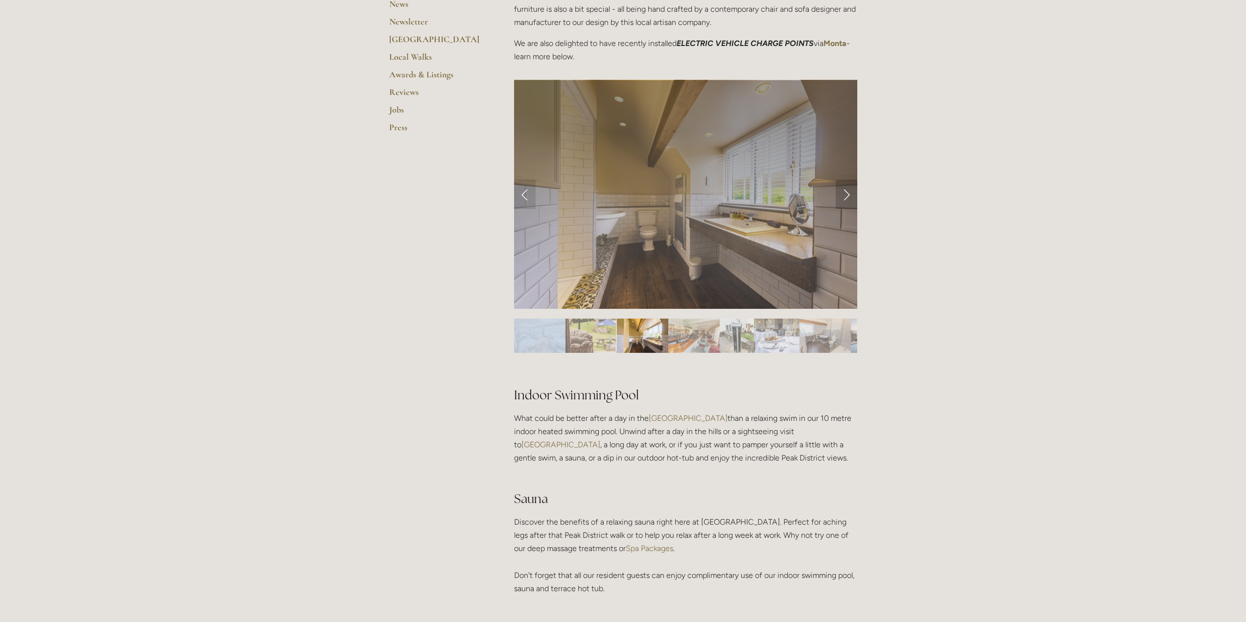
click at [844, 195] on link "Next Slide" at bounding box center [846, 194] width 22 height 29
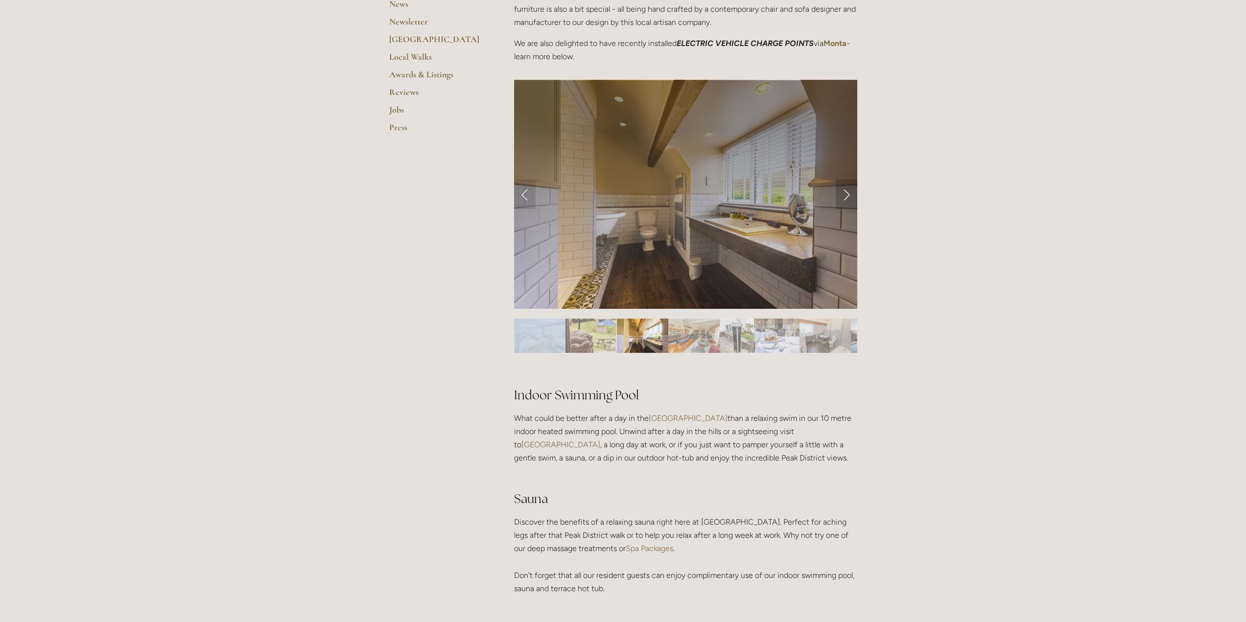
click at [844, 195] on link "Next Slide" at bounding box center [846, 194] width 22 height 29
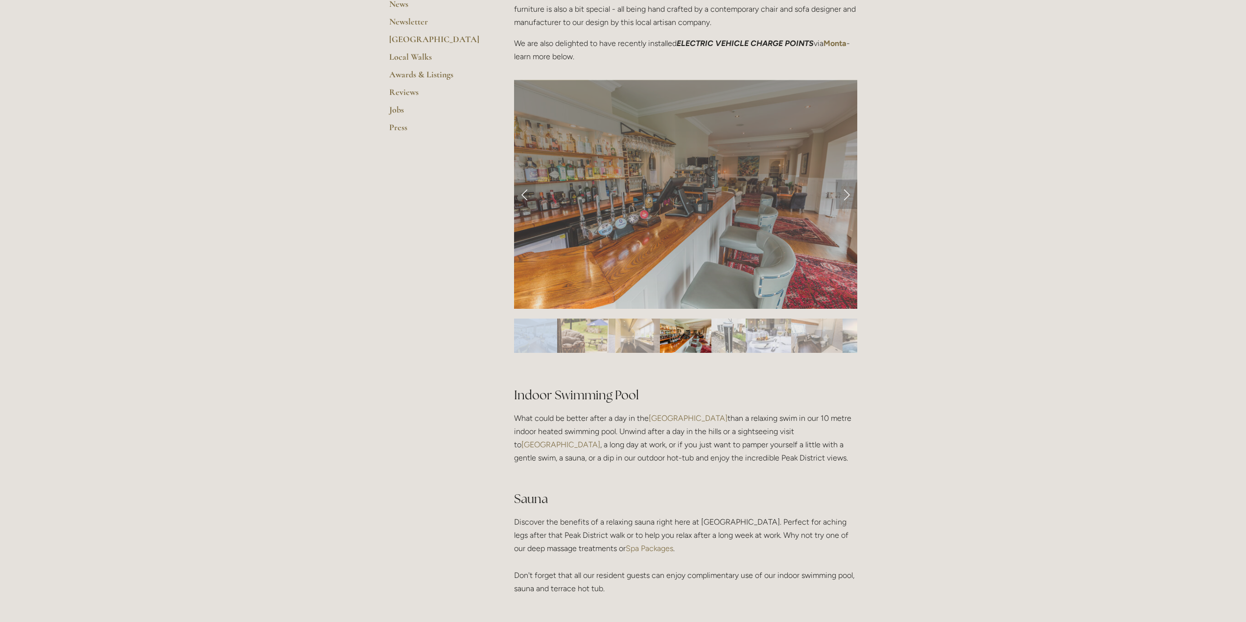
click at [844, 195] on link "Next Slide" at bounding box center [846, 194] width 22 height 29
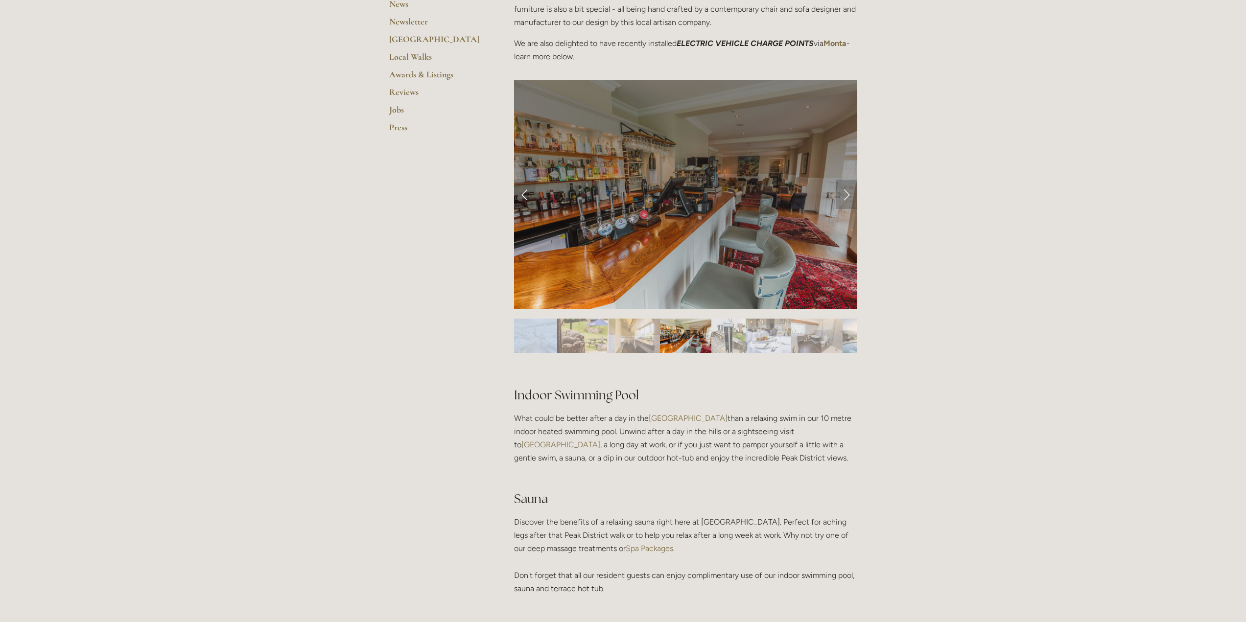
click at [844, 195] on link "Next Slide" at bounding box center [846, 194] width 22 height 29
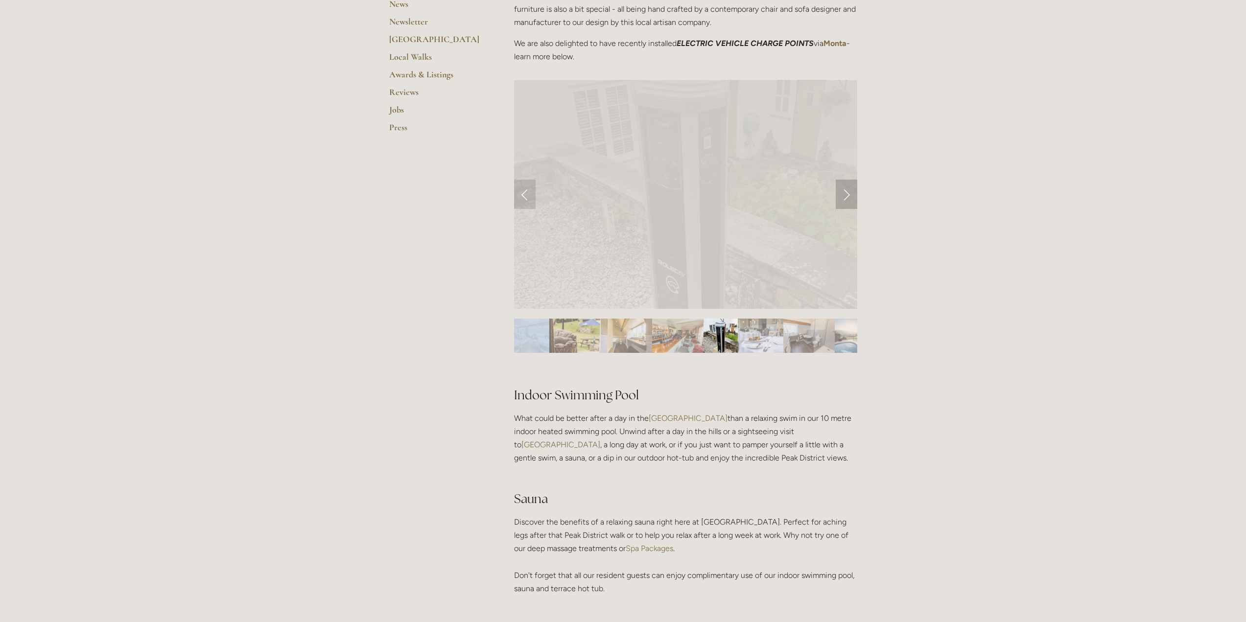
click at [844, 195] on link "Next Slide" at bounding box center [846, 194] width 22 height 29
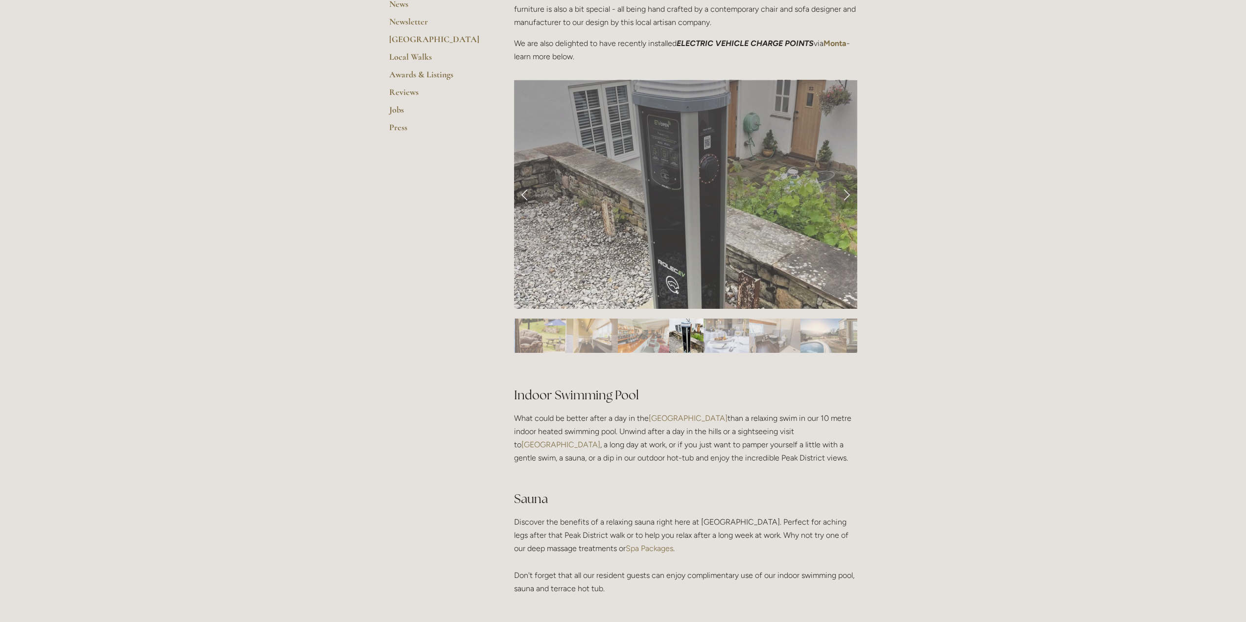
click at [844, 195] on link "Next Slide" at bounding box center [846, 194] width 22 height 29
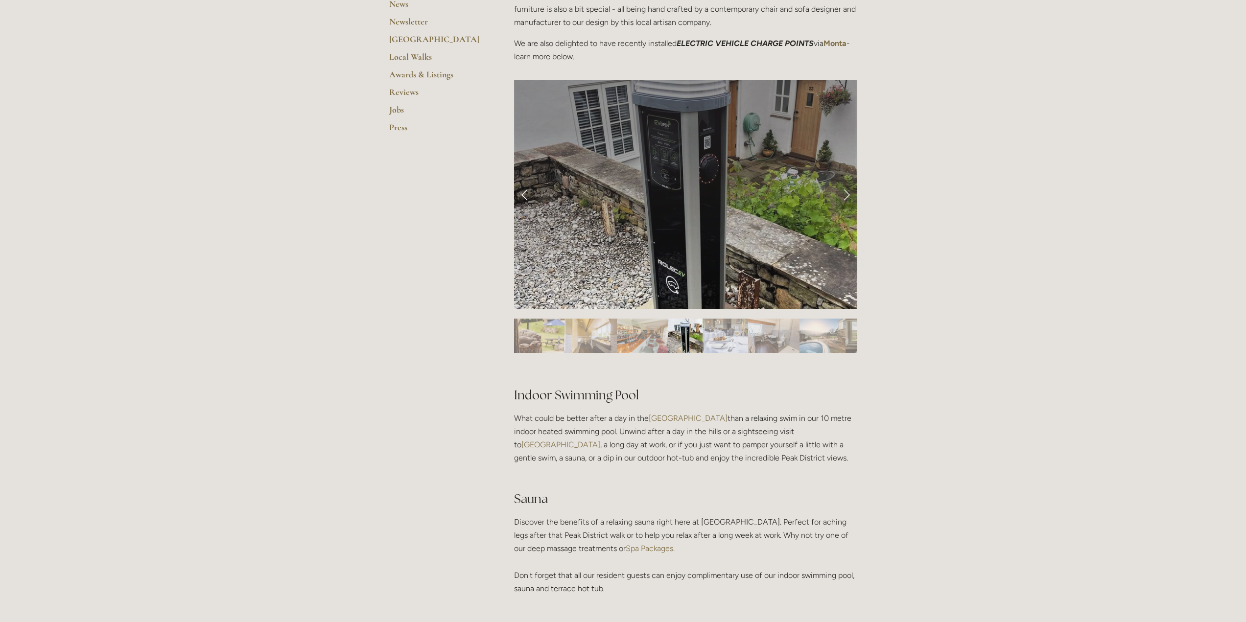
click at [844, 195] on link "Next Slide" at bounding box center [846, 194] width 22 height 29
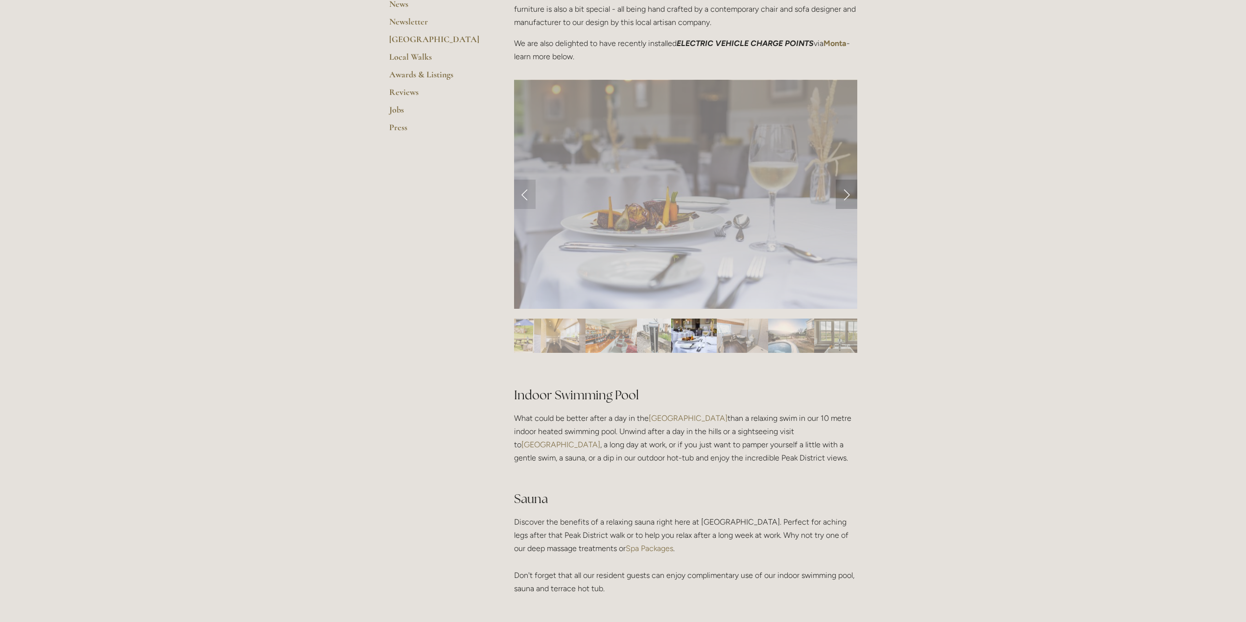
click at [844, 195] on link "Next Slide" at bounding box center [846, 194] width 22 height 29
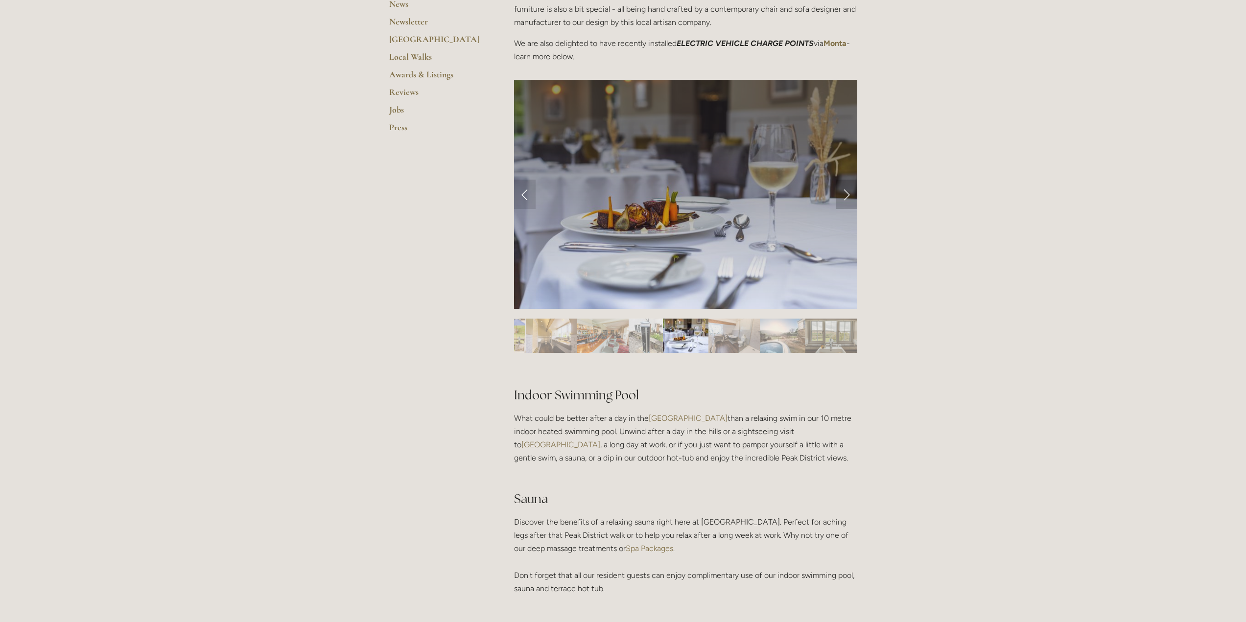
click at [844, 195] on link "Next Slide" at bounding box center [846, 194] width 22 height 29
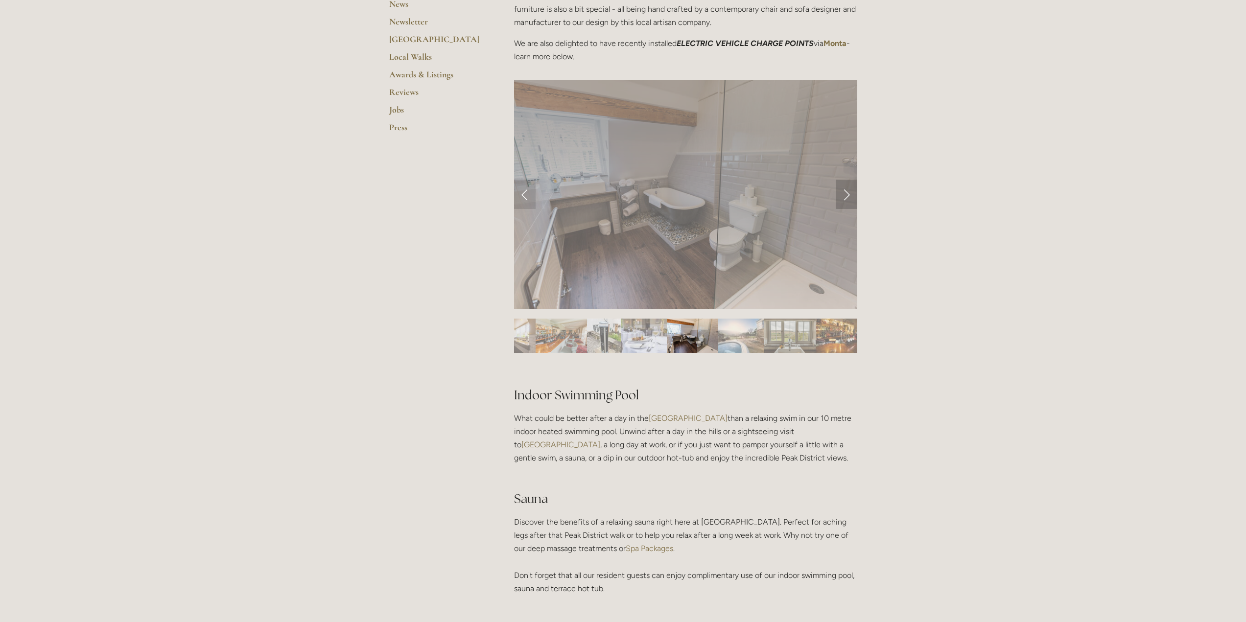
click at [844, 195] on link "Next Slide" at bounding box center [846, 194] width 22 height 29
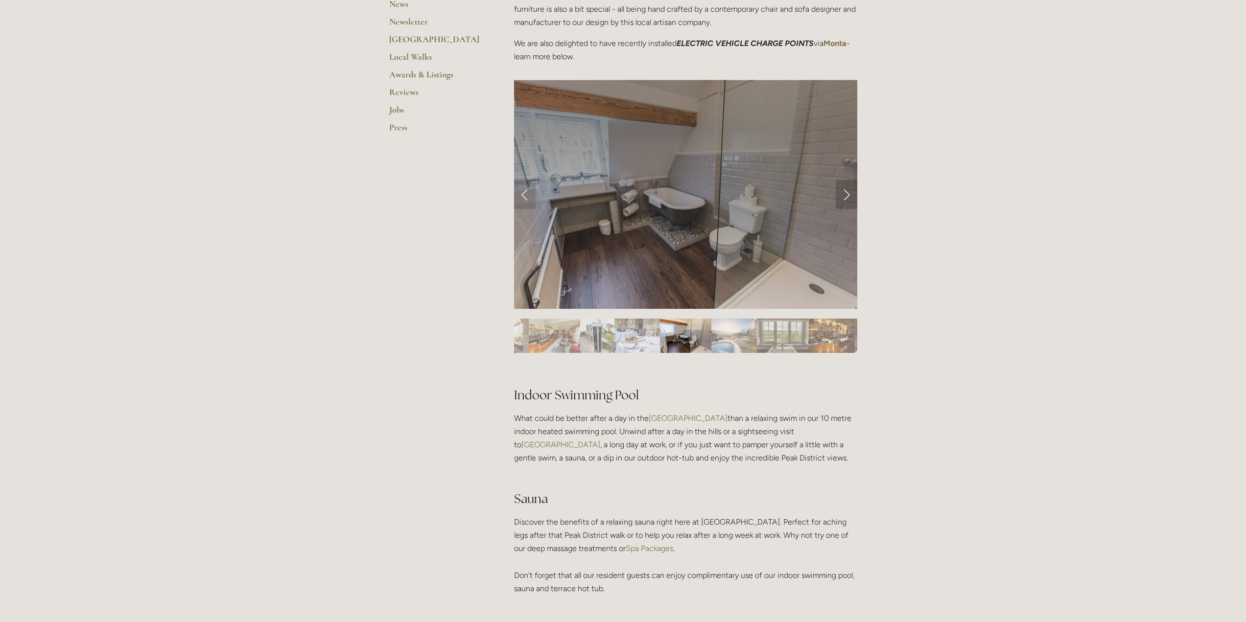
click at [844, 195] on link "Next Slide" at bounding box center [846, 194] width 22 height 29
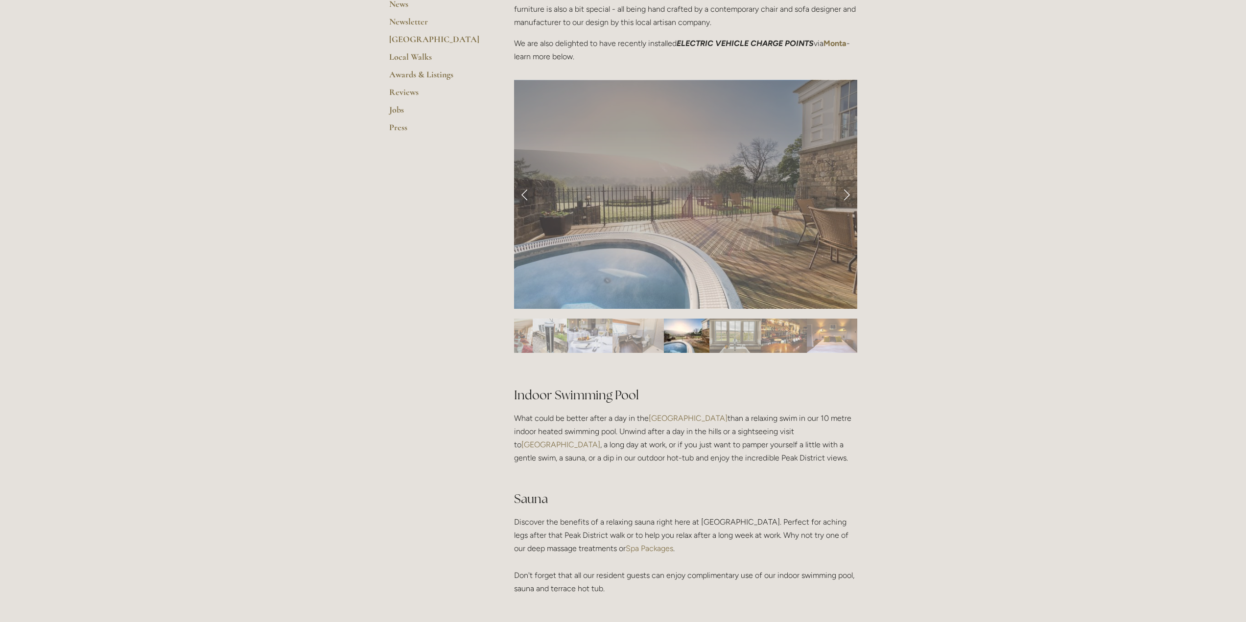
click at [844, 195] on link "Next Slide" at bounding box center [846, 194] width 22 height 29
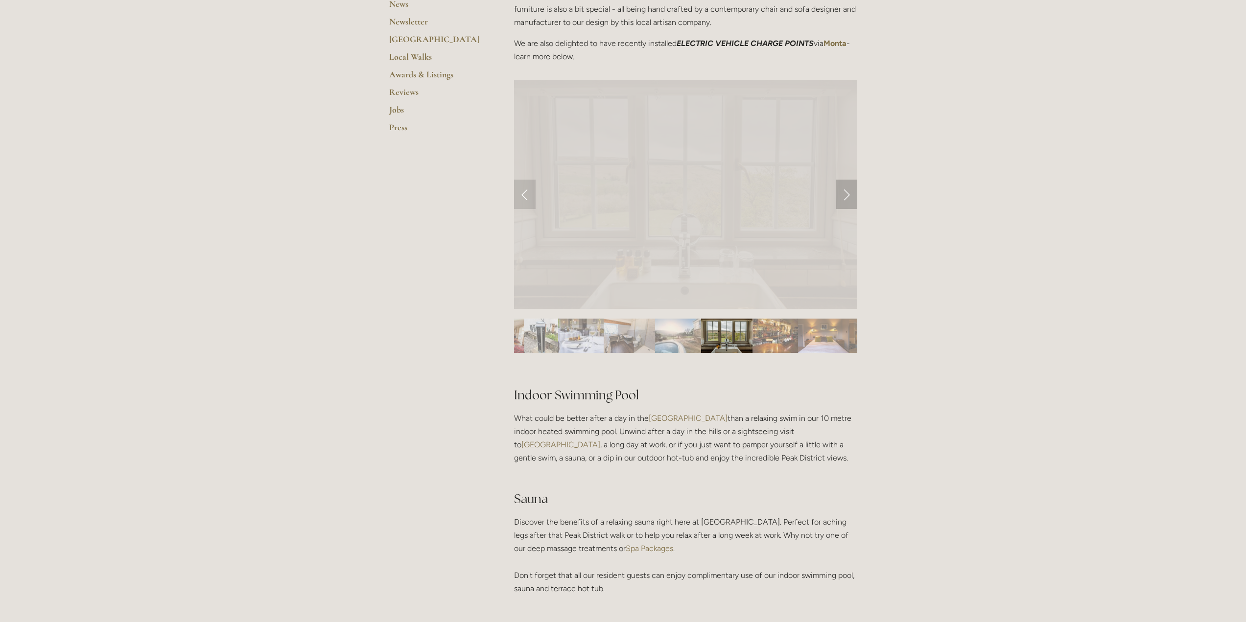
click at [844, 195] on link "Next Slide" at bounding box center [846, 194] width 22 height 29
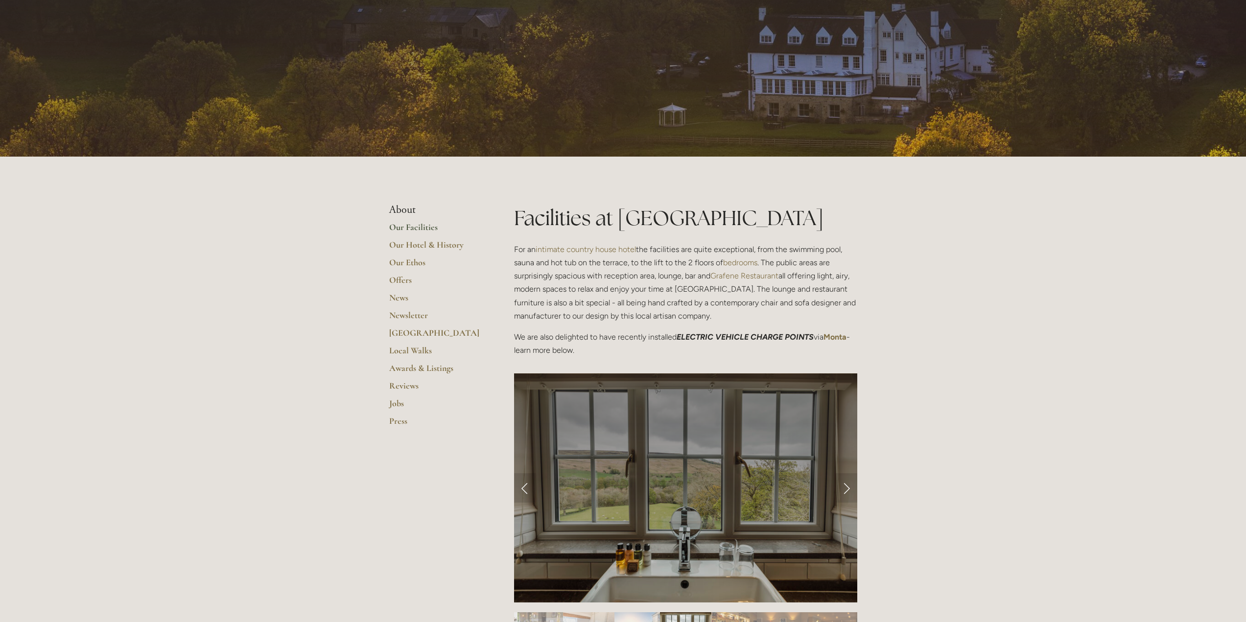
scroll to position [0, 0]
